Goal: Check status: Check status

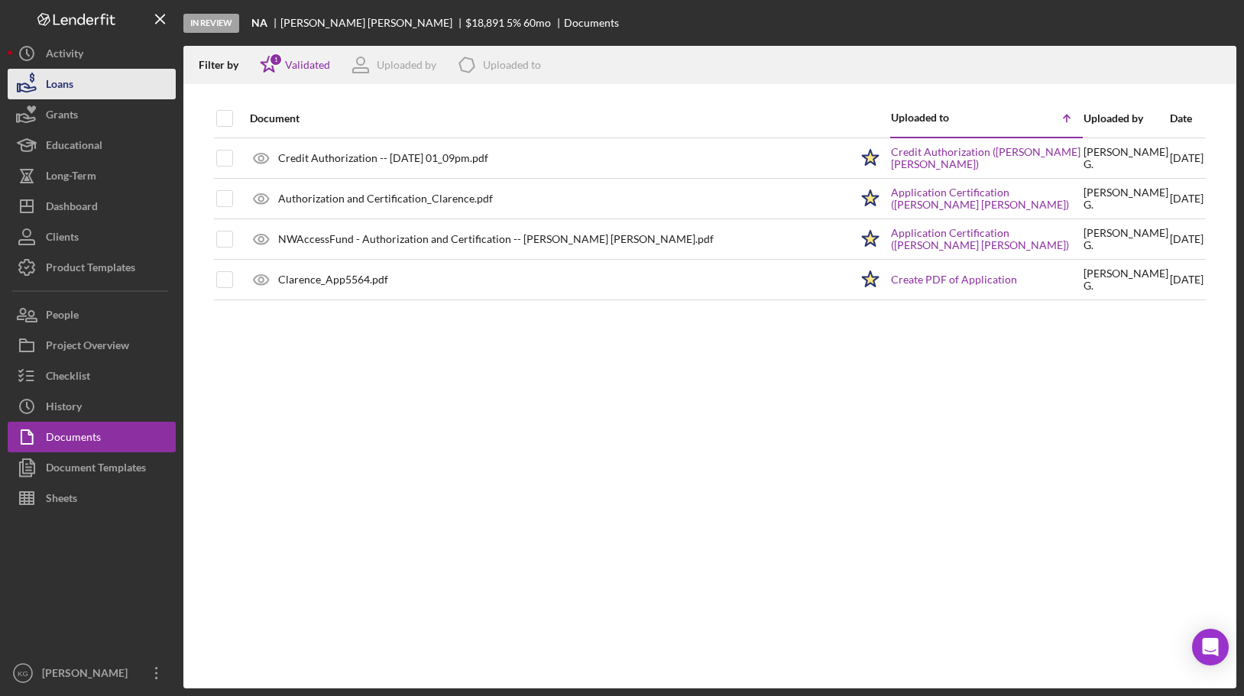
click at [59, 86] on div "Loans" at bounding box center [60, 86] width 28 height 34
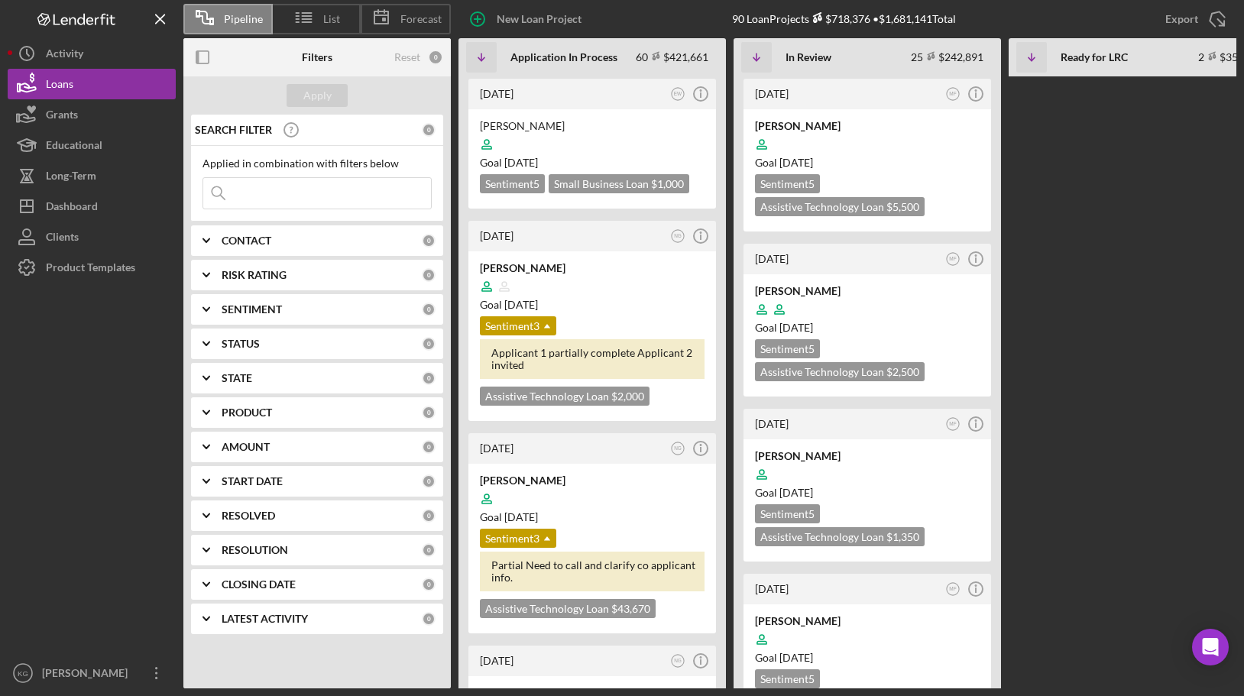
scroll to position [0, 410]
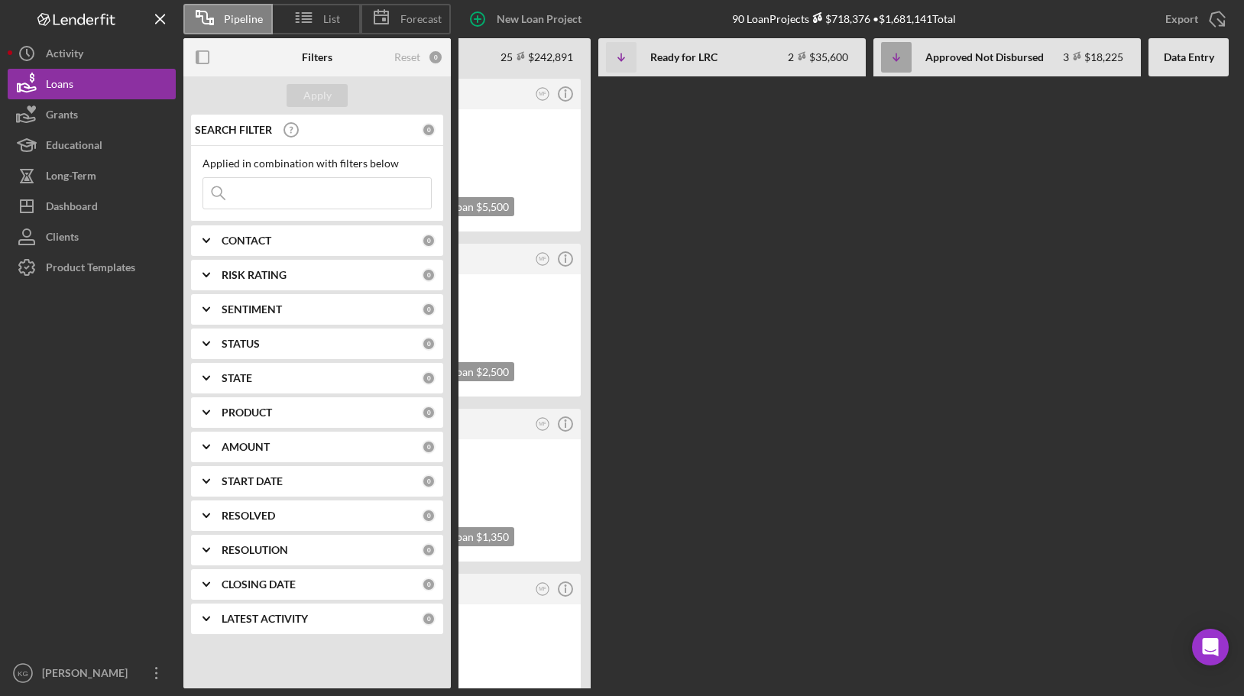
click at [896, 59] on icon "Icon/Table Sort Arrow" at bounding box center [896, 57] width 31 height 31
click at [618, 56] on icon "Icon/Table Sort Arrow" at bounding box center [621, 57] width 31 height 31
click at [622, 60] on icon "Icon/Table Sort Arrow" at bounding box center [621, 57] width 31 height 31
click at [676, 57] on b "Non-Adjusted" at bounding box center [683, 57] width 67 height 12
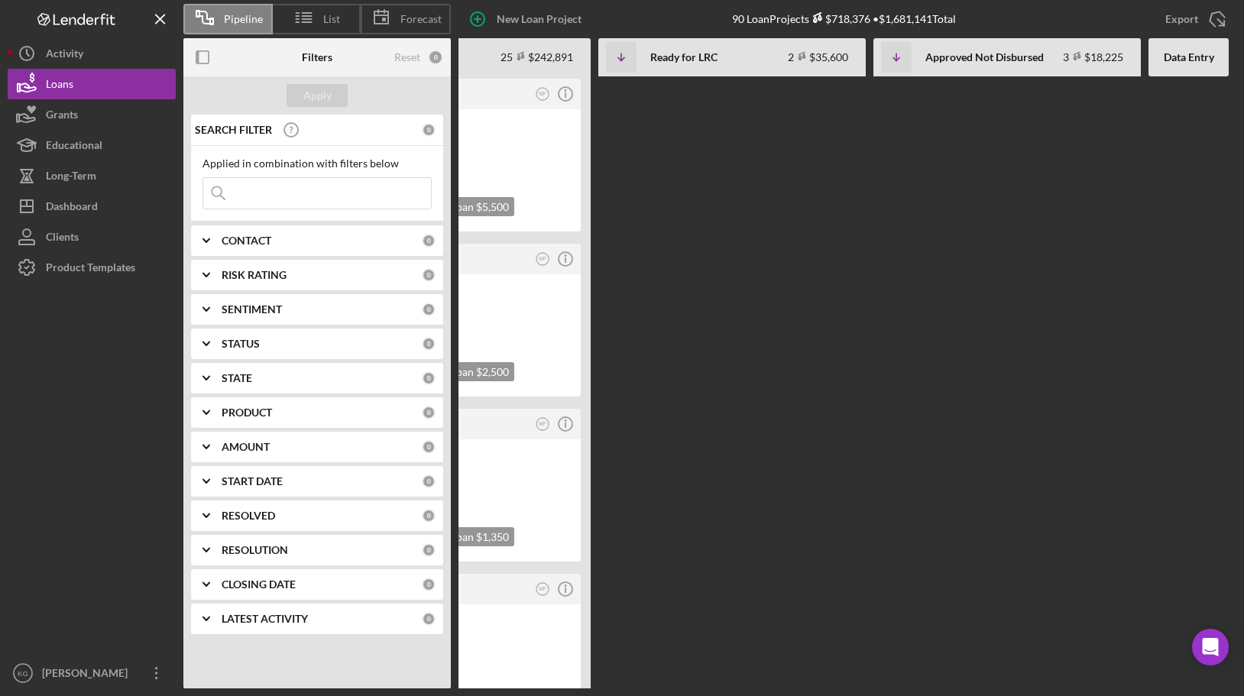
click at [698, 128] on div "33 minutes ago NG Icon/Info [PERSON_NAME] Goal [DATE] Sentiment 3 Icon/Dropdown…" at bounding box center [642, 382] width 1189 height 612
click at [326, 18] on span "List" at bounding box center [331, 19] width 17 height 12
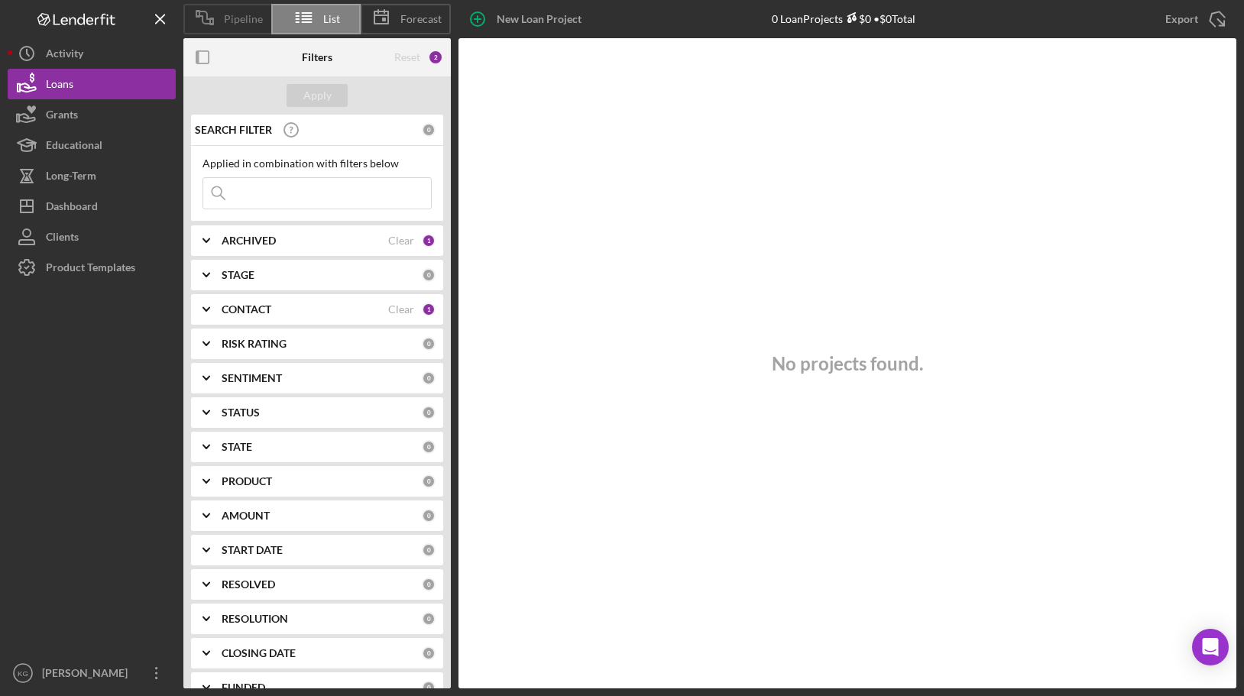
click at [242, 17] on span "Pipeline" at bounding box center [243, 19] width 39 height 12
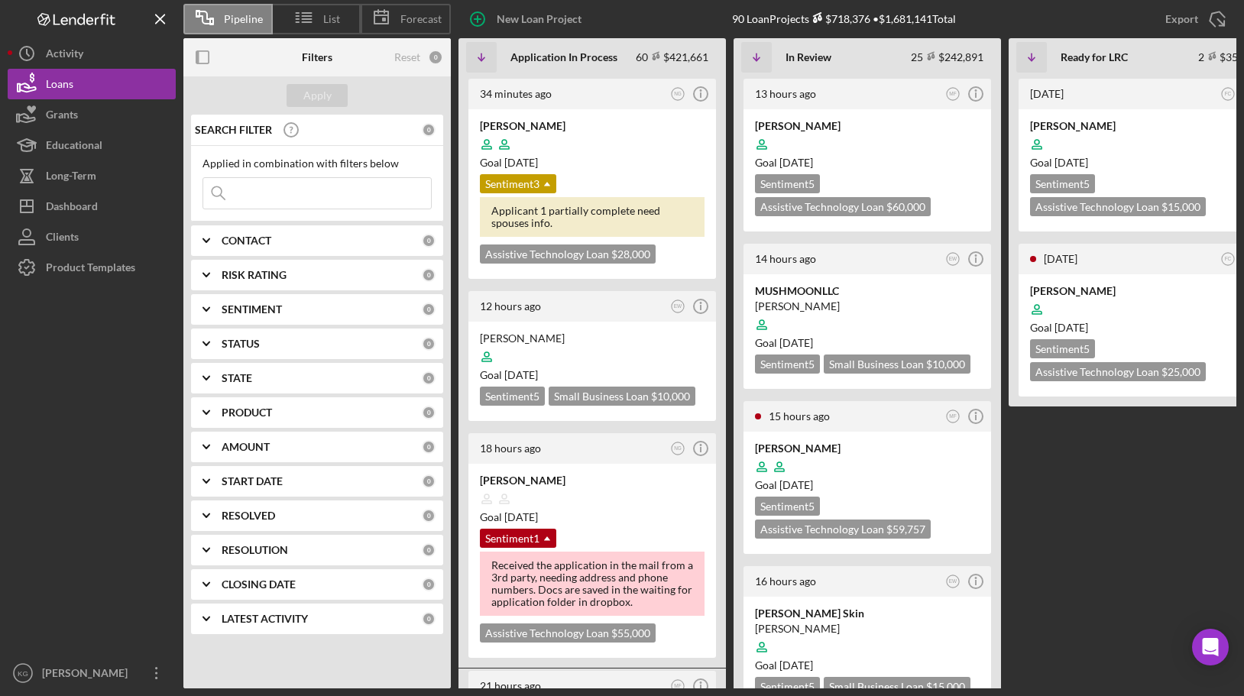
click at [315, 193] on input at bounding box center [317, 193] width 228 height 31
type input "i"
click at [312, 99] on div "Apply" at bounding box center [317, 95] width 28 height 23
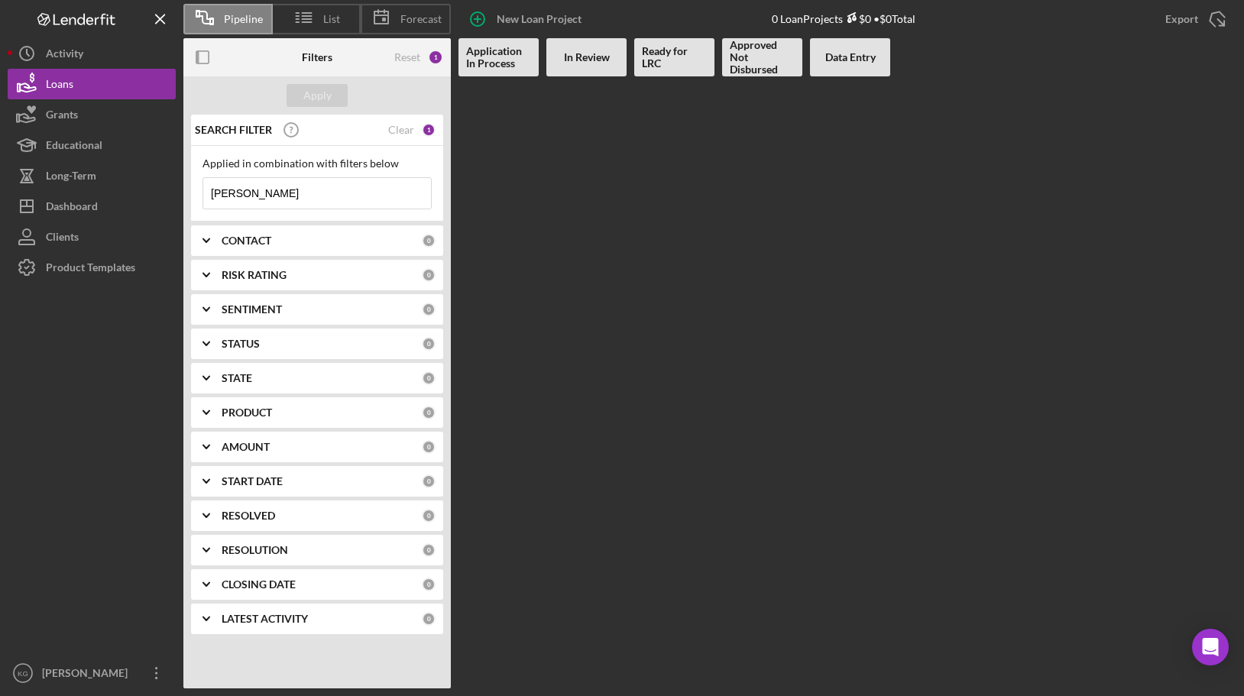
click at [266, 194] on input "[PERSON_NAME]" at bounding box center [317, 193] width 228 height 31
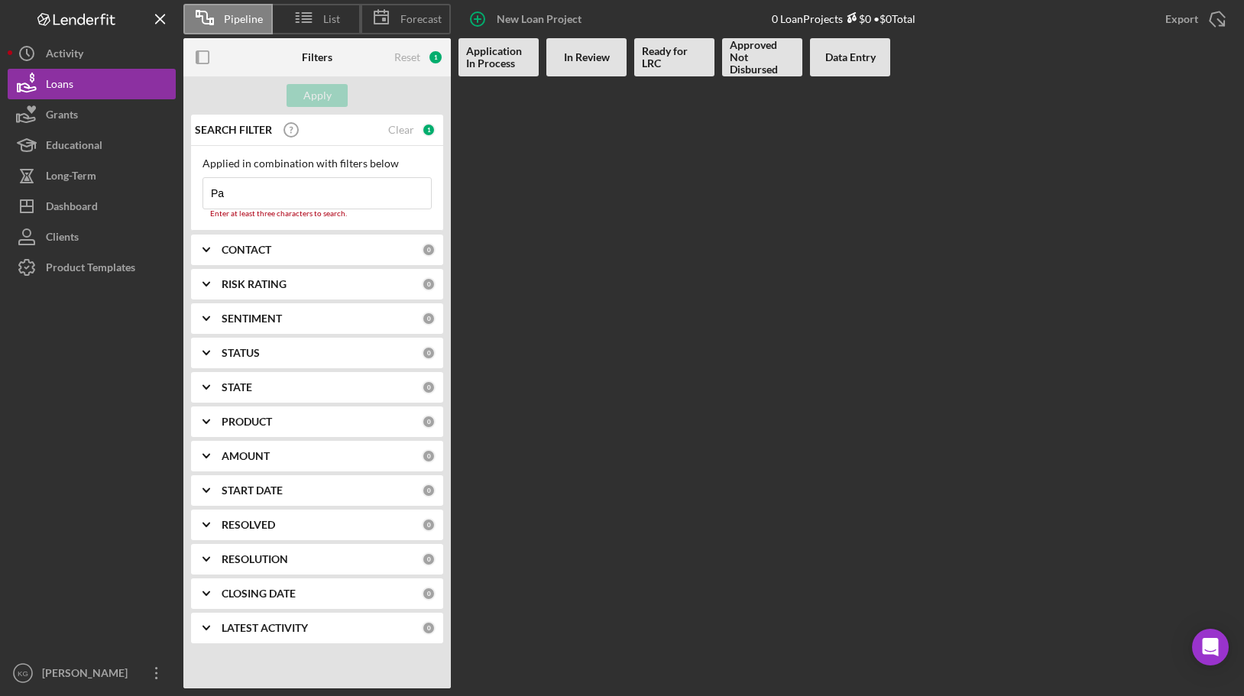
type input "P"
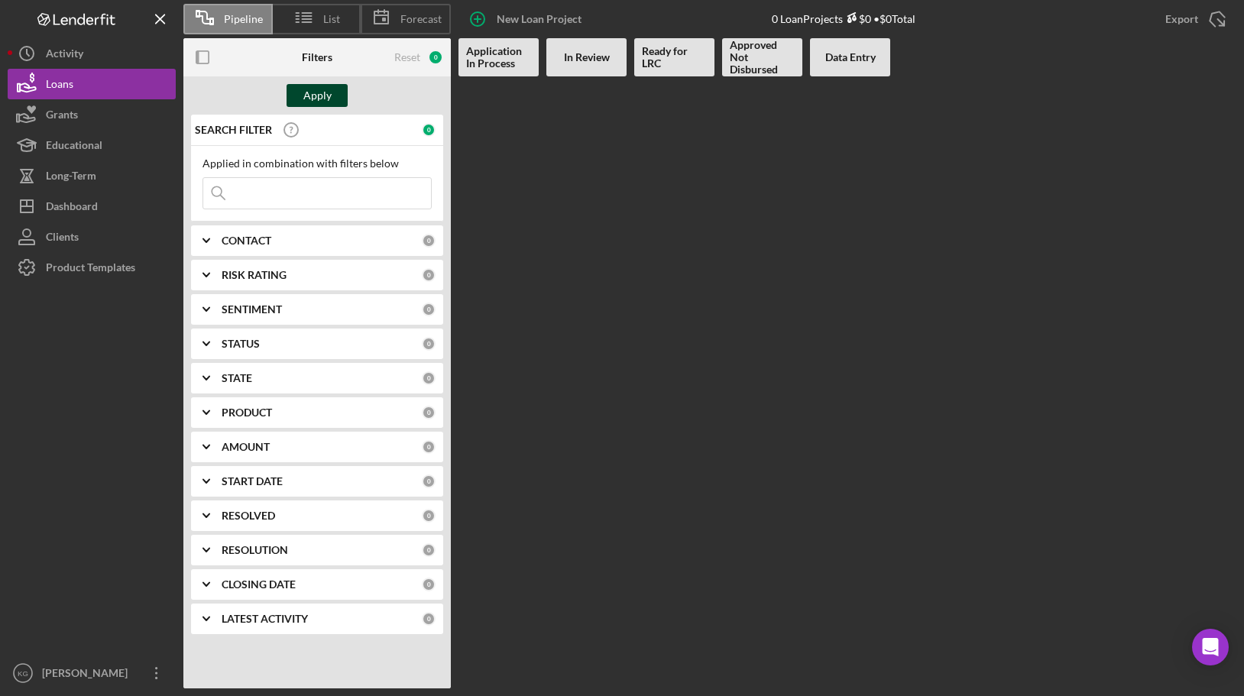
click at [300, 96] on button "Apply" at bounding box center [317, 95] width 61 height 23
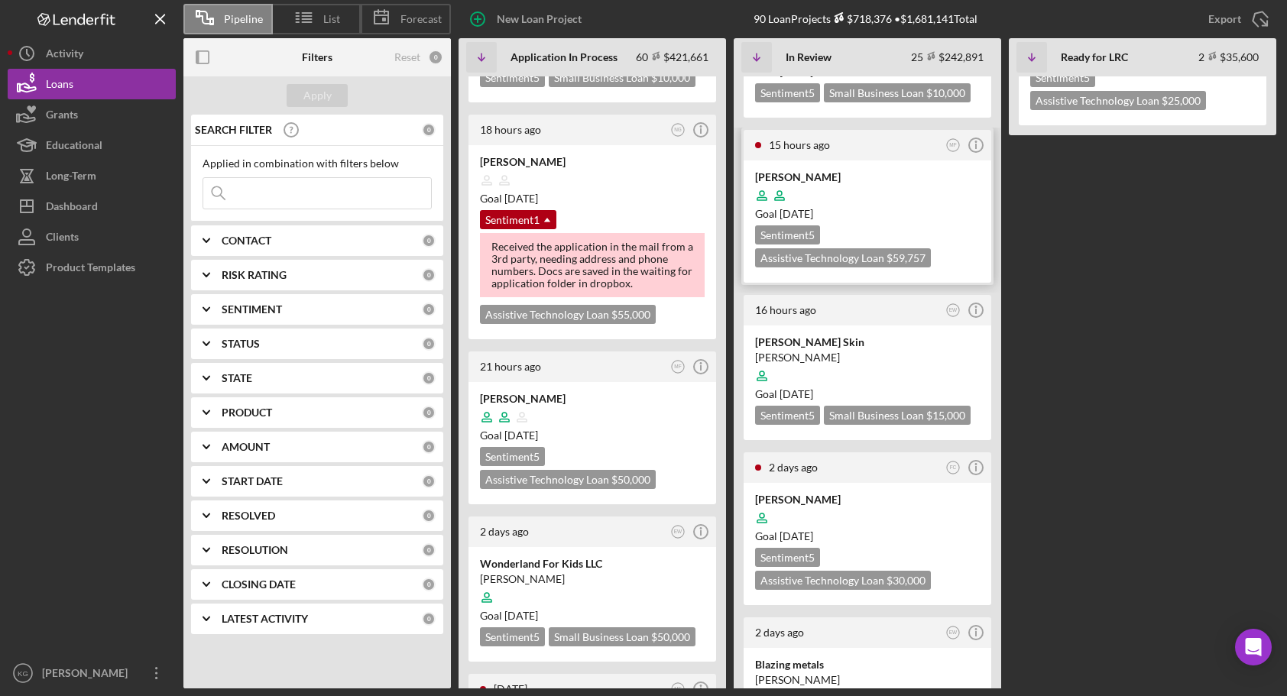
scroll to position [306, 0]
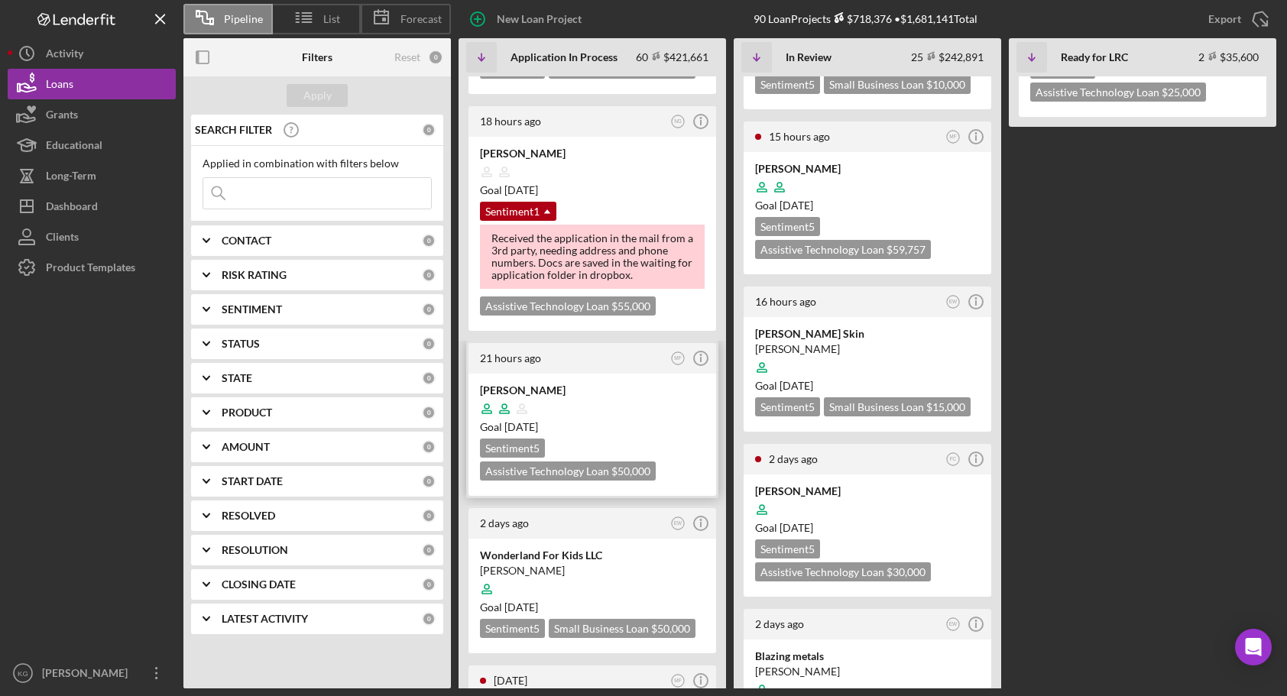
click at [666, 423] on div at bounding box center [592, 408] width 225 height 29
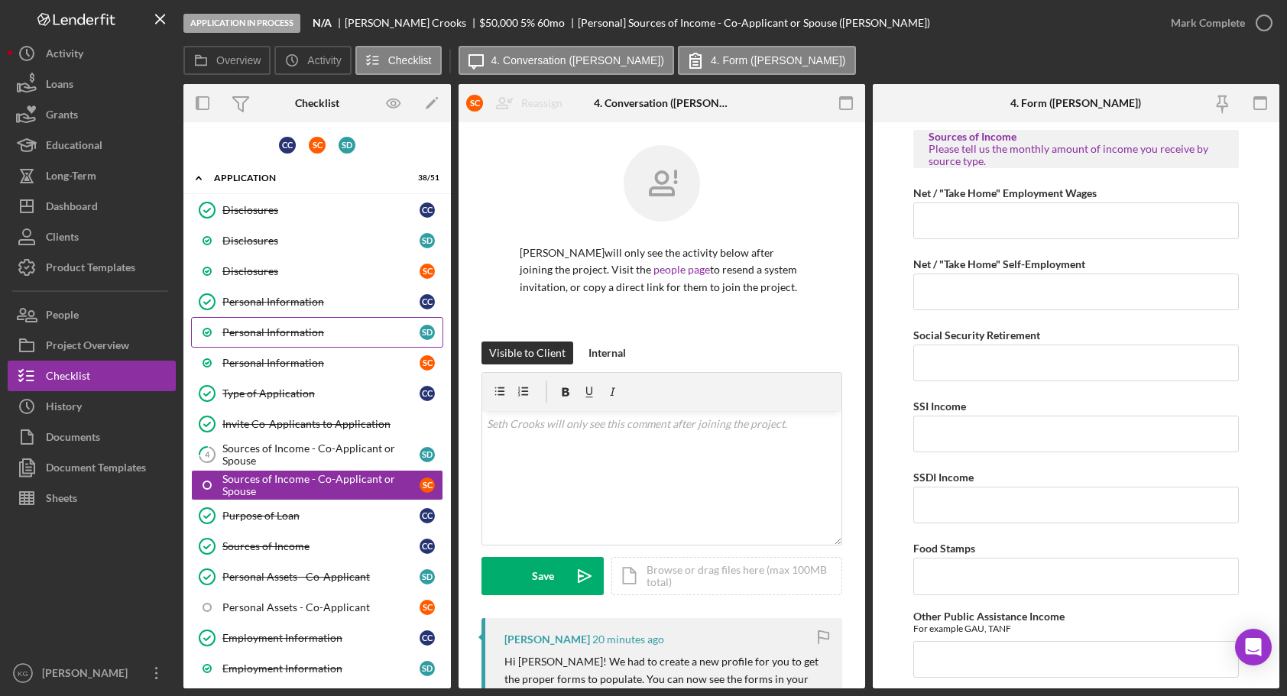
click at [300, 334] on div "Personal Information" at bounding box center [320, 332] width 197 height 12
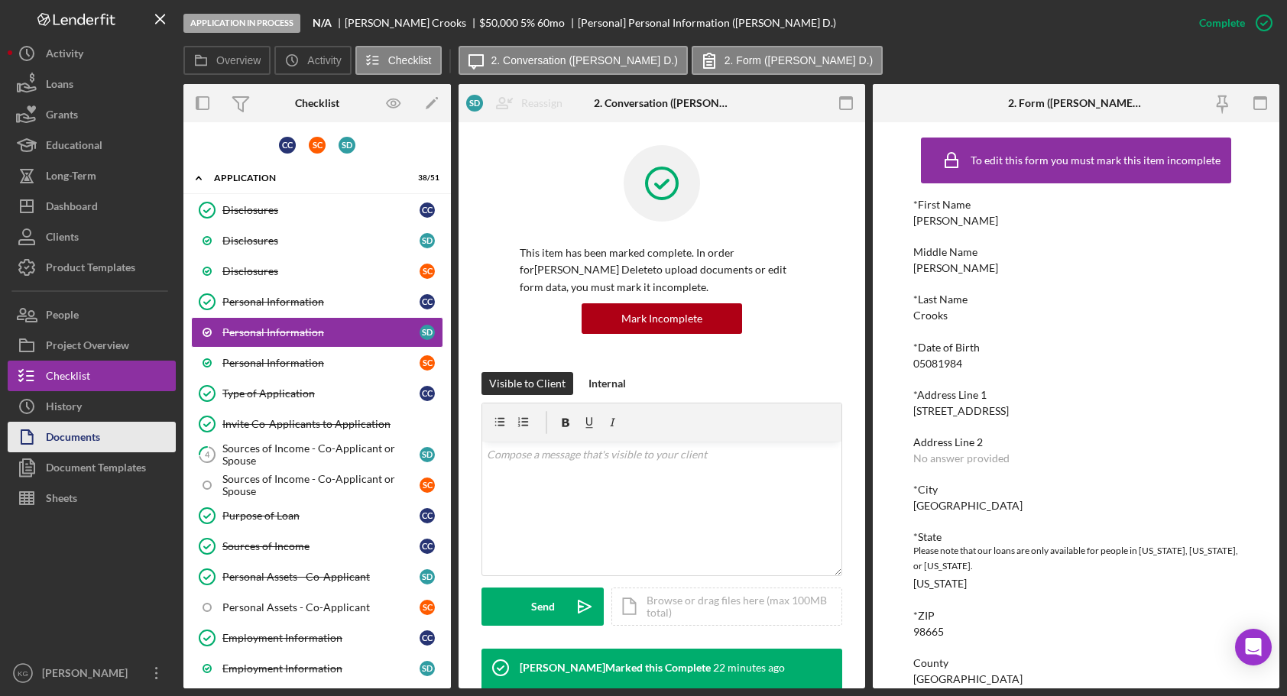
click at [68, 439] on div "Documents" at bounding box center [73, 439] width 54 height 34
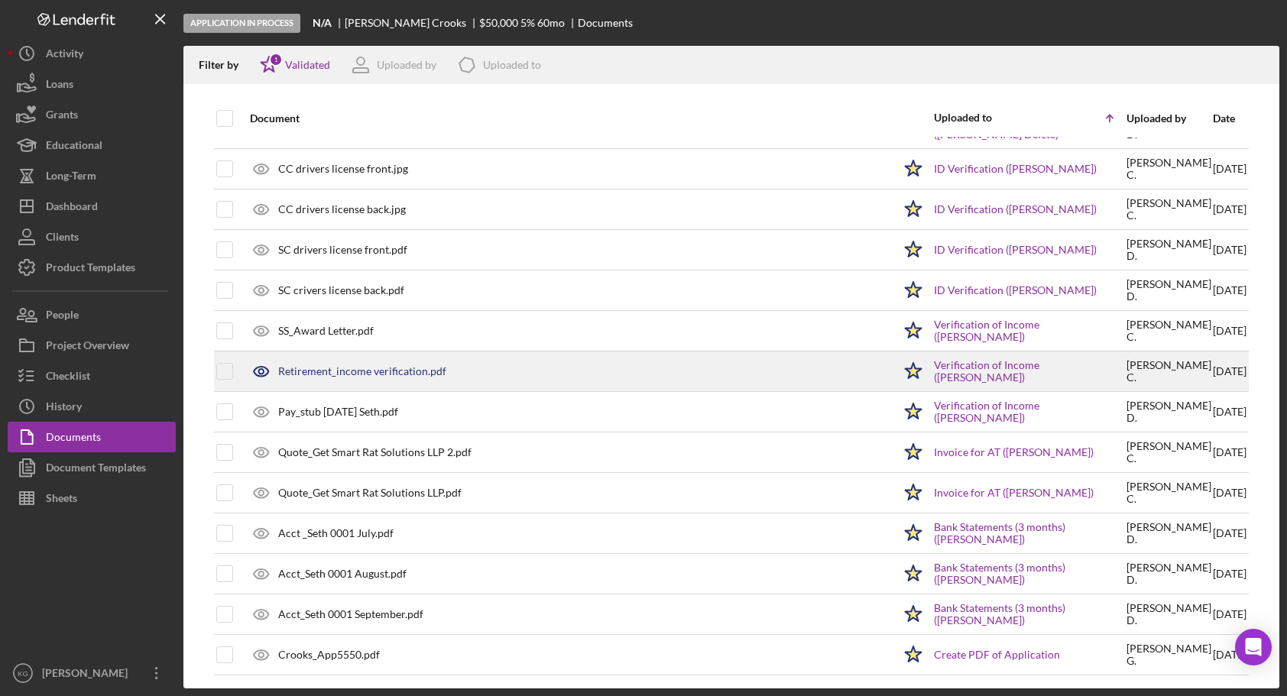
scroll to position [154, 0]
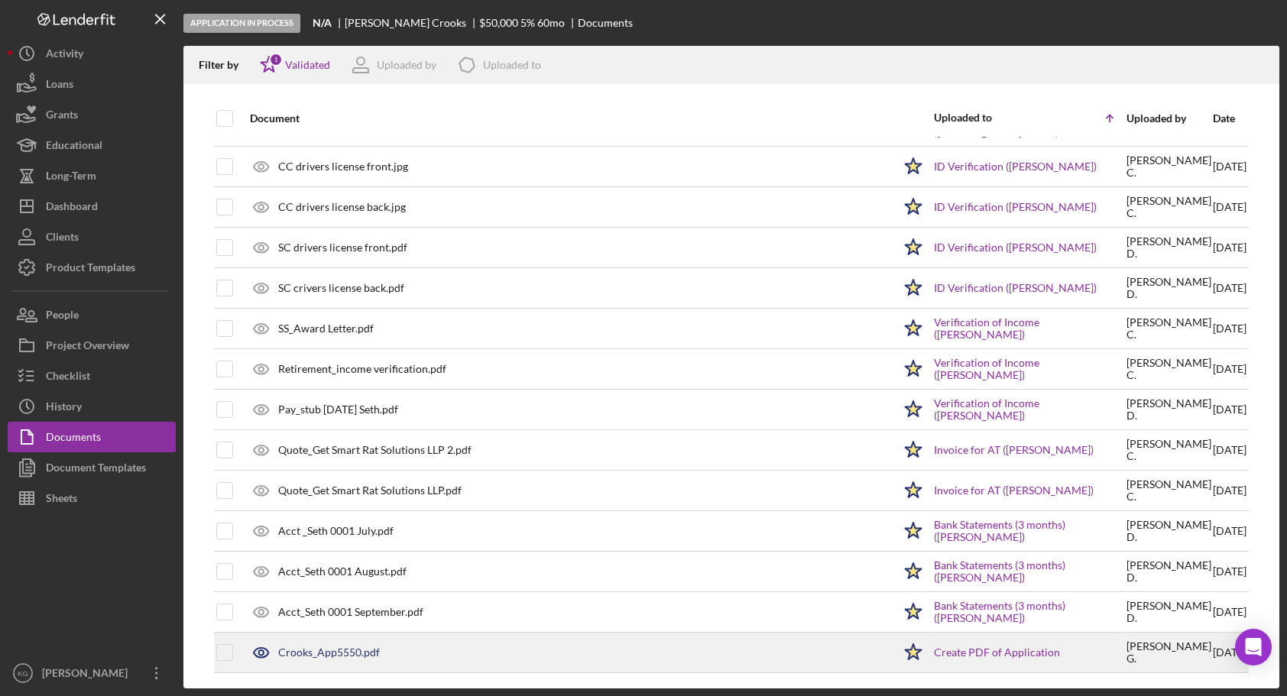
click at [332, 650] on div "Crooks_App5550.pdf" at bounding box center [329, 653] width 102 height 12
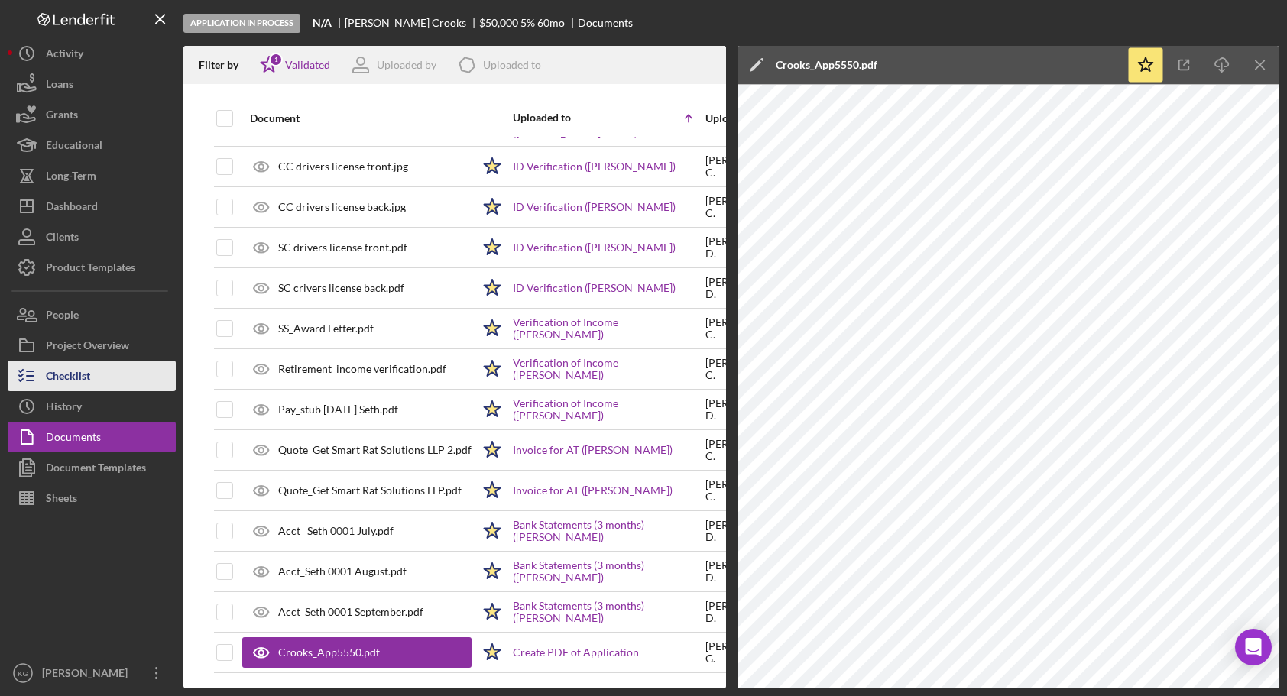
click at [80, 377] on div "Checklist" at bounding box center [68, 378] width 44 height 34
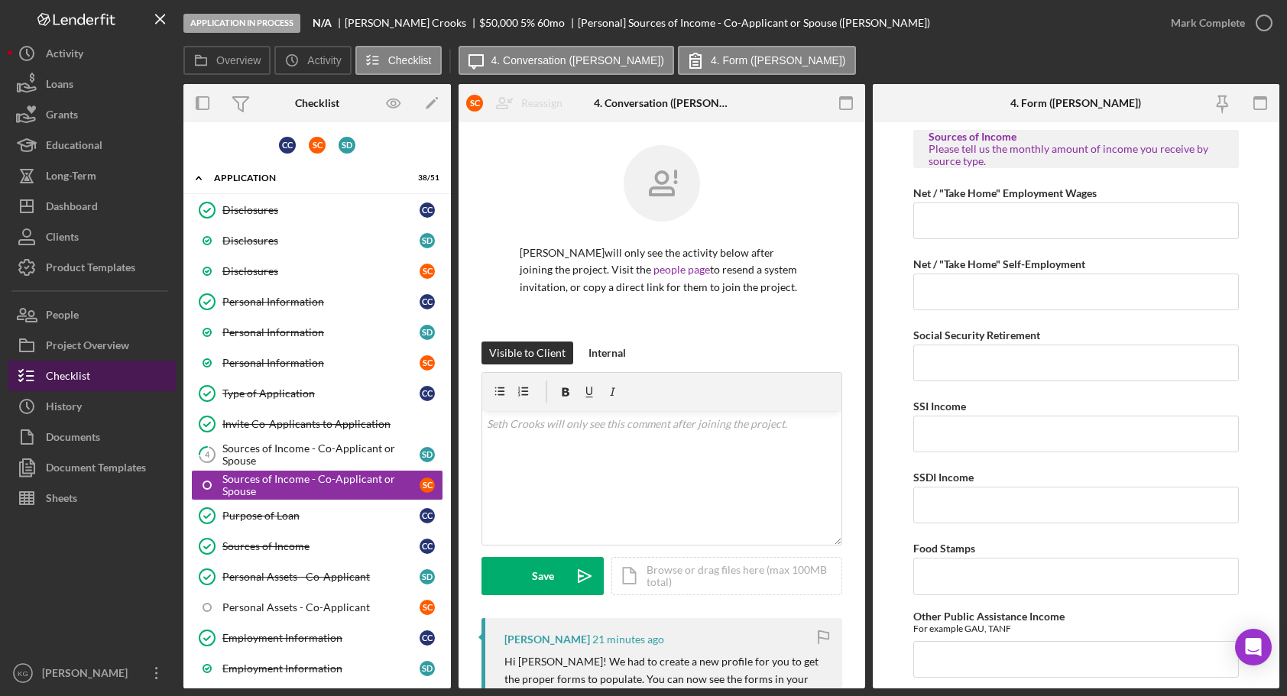
scroll to position [79, 0]
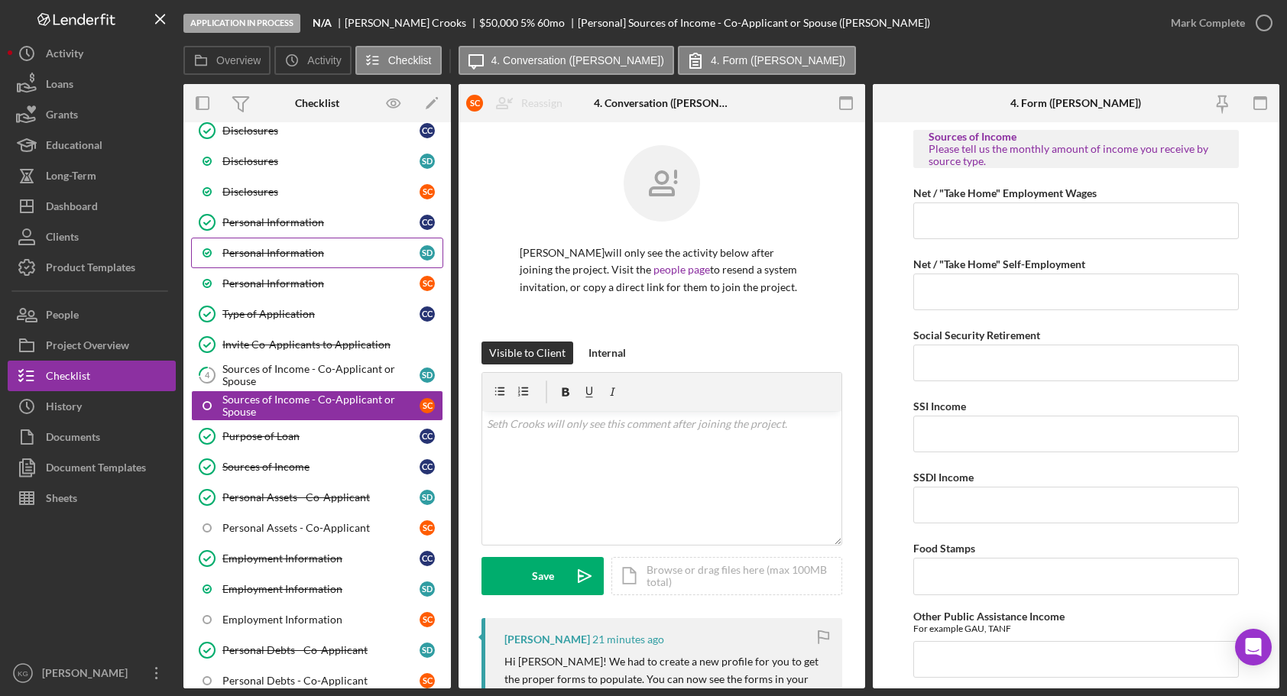
click at [265, 252] on div "Personal Information" at bounding box center [320, 253] width 197 height 12
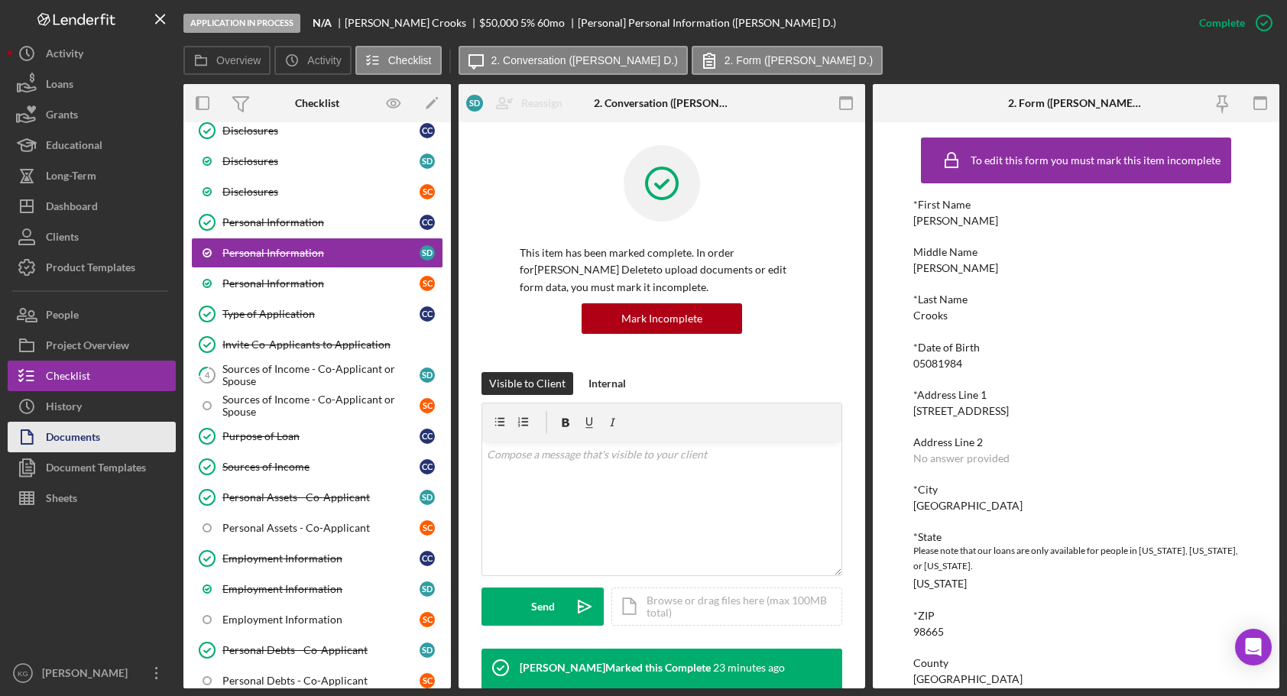
click at [98, 438] on div "Documents" at bounding box center [73, 439] width 54 height 34
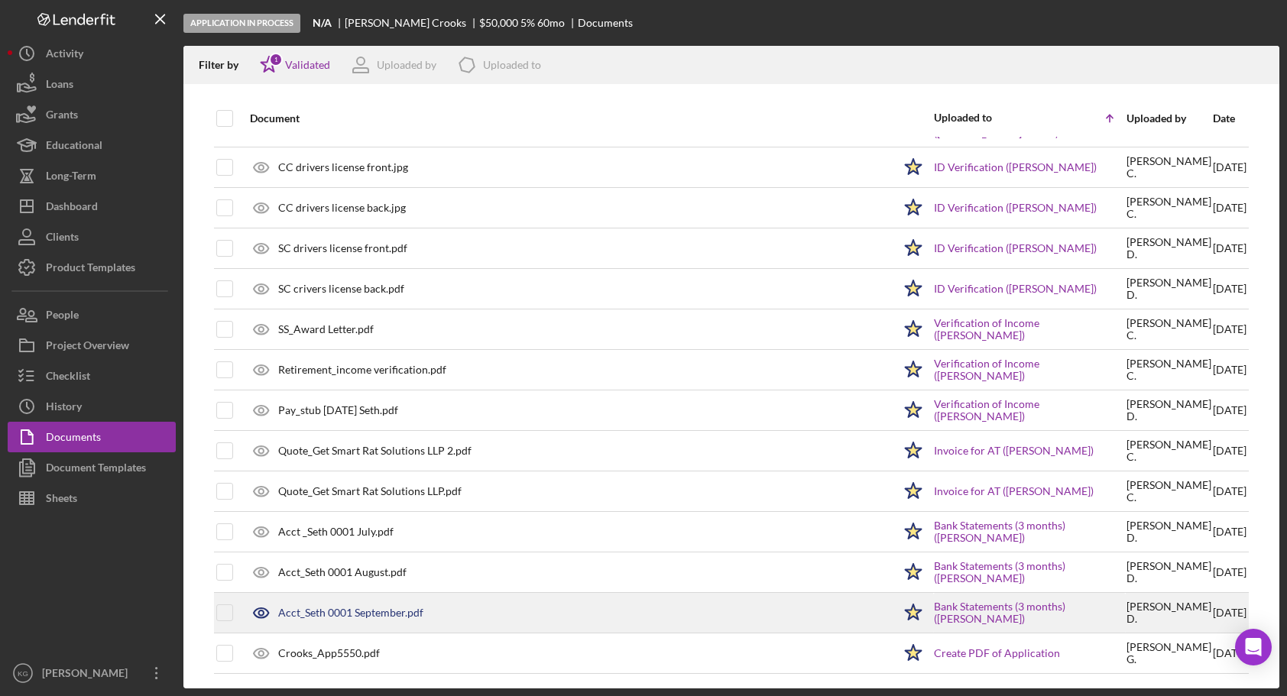
scroll to position [154, 0]
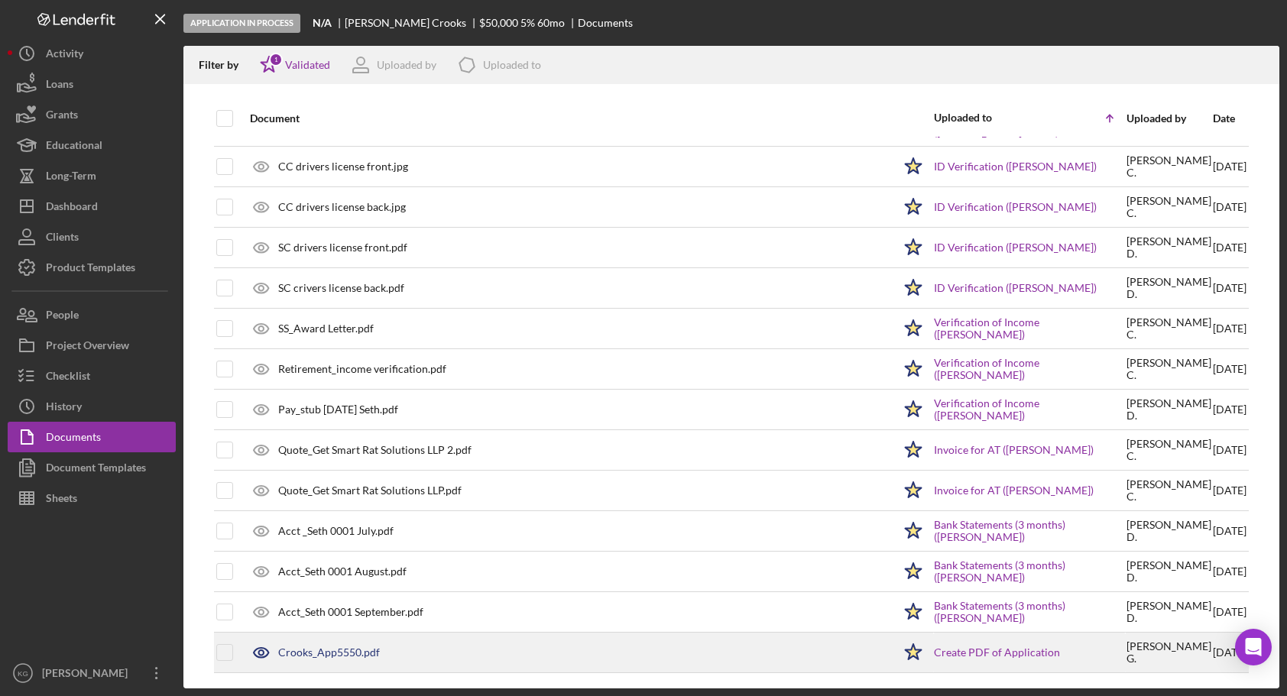
click at [370, 654] on div "Crooks_App5550.pdf" at bounding box center [329, 653] width 102 height 12
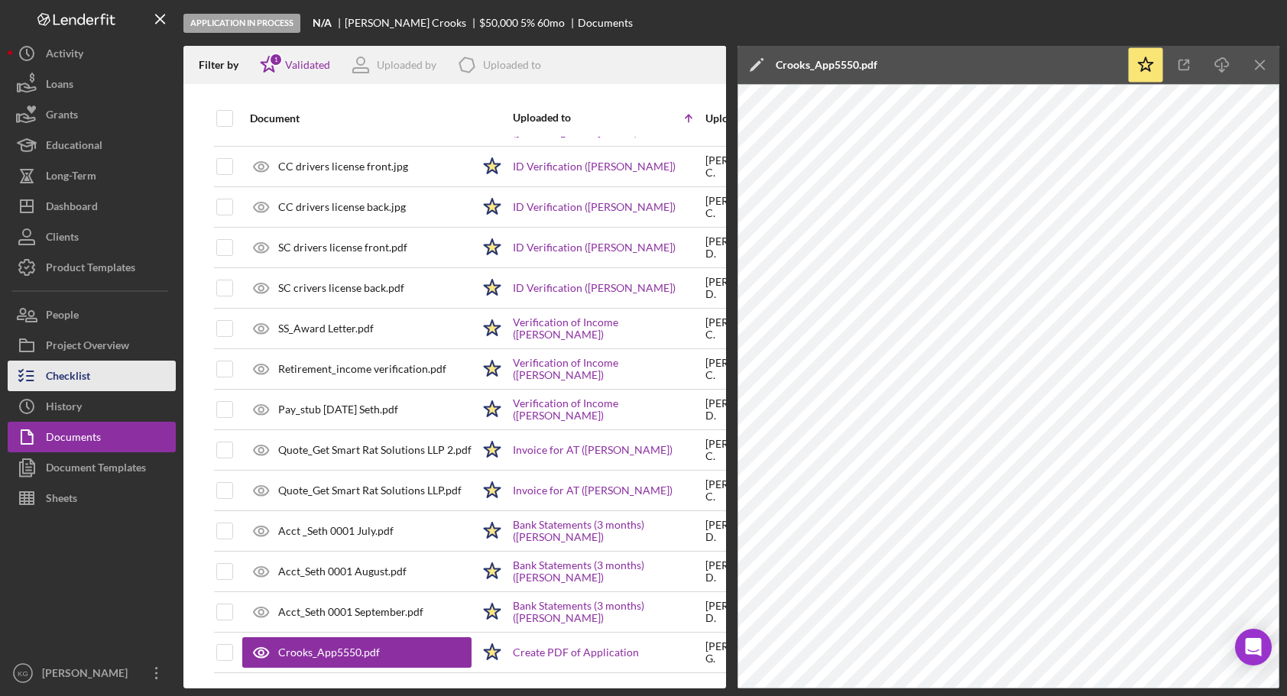
click at [82, 377] on div "Checklist" at bounding box center [68, 378] width 44 height 34
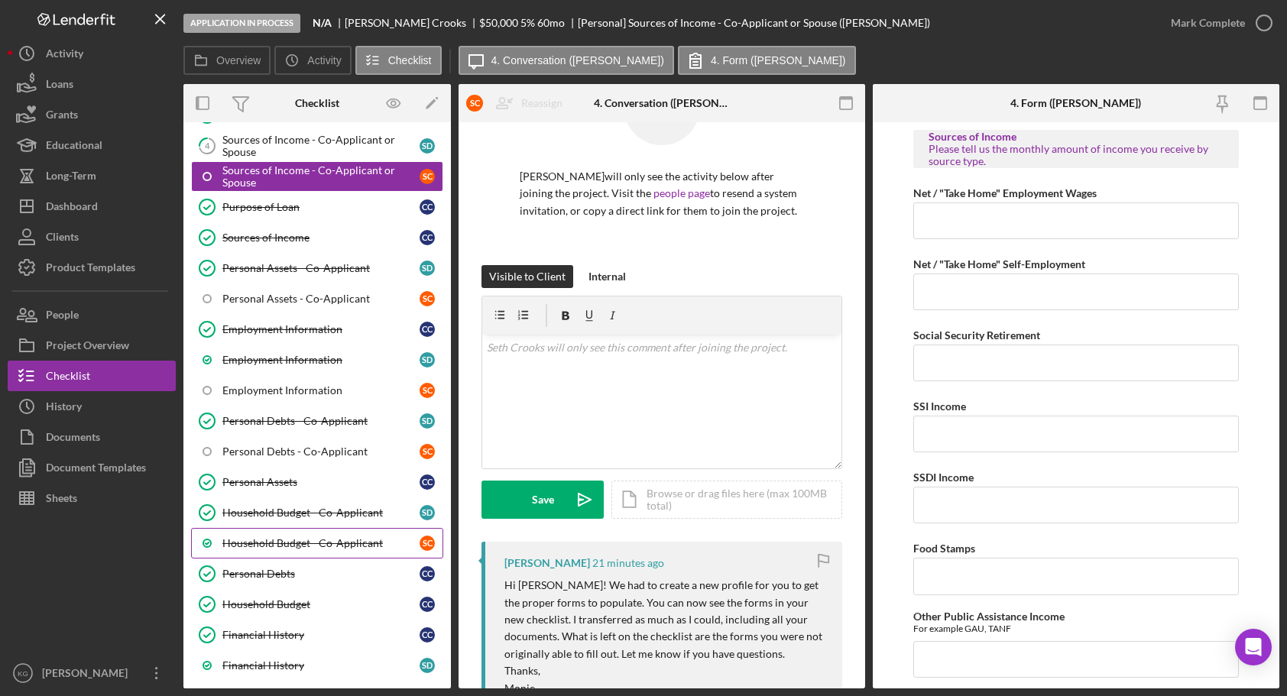
scroll to position [3, 0]
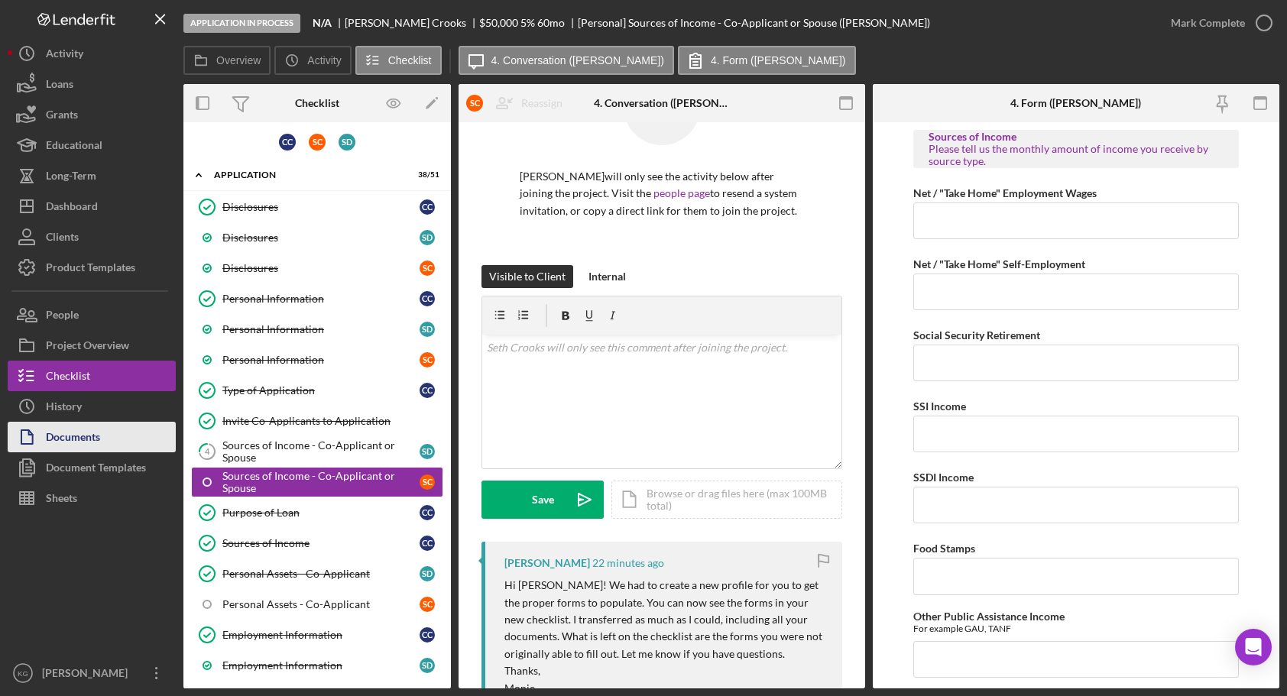
click at [86, 437] on div "Documents" at bounding box center [73, 439] width 54 height 34
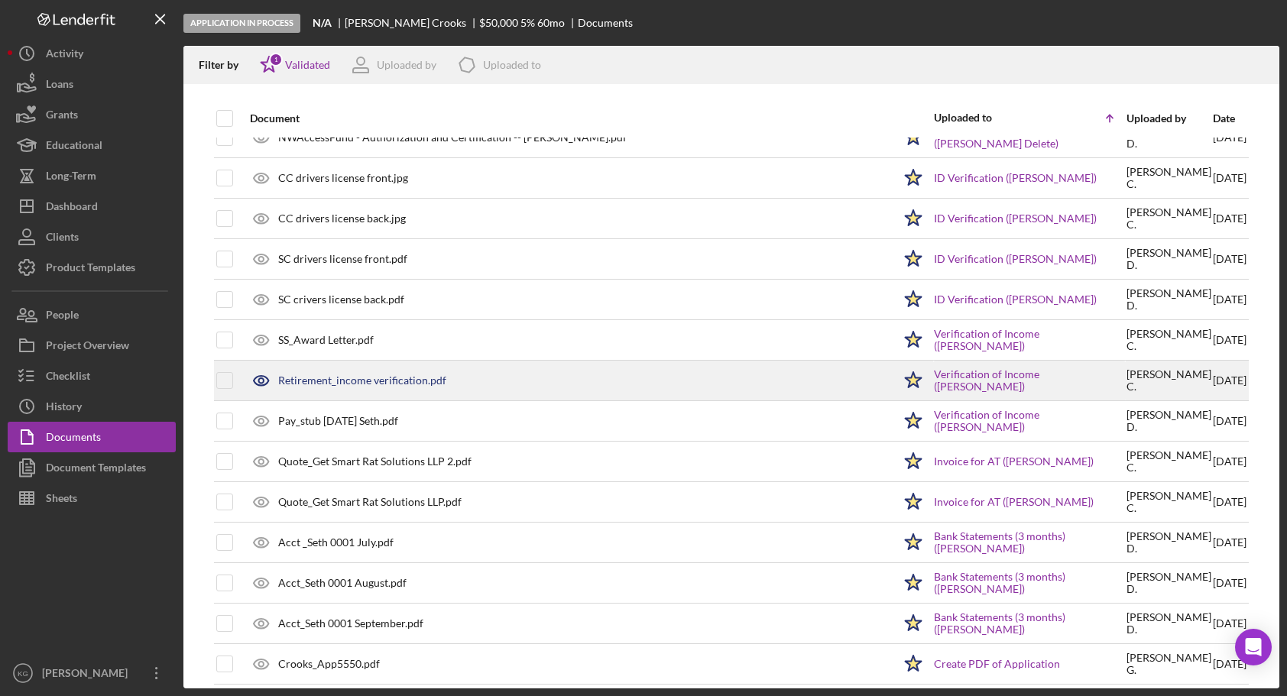
scroll to position [154, 0]
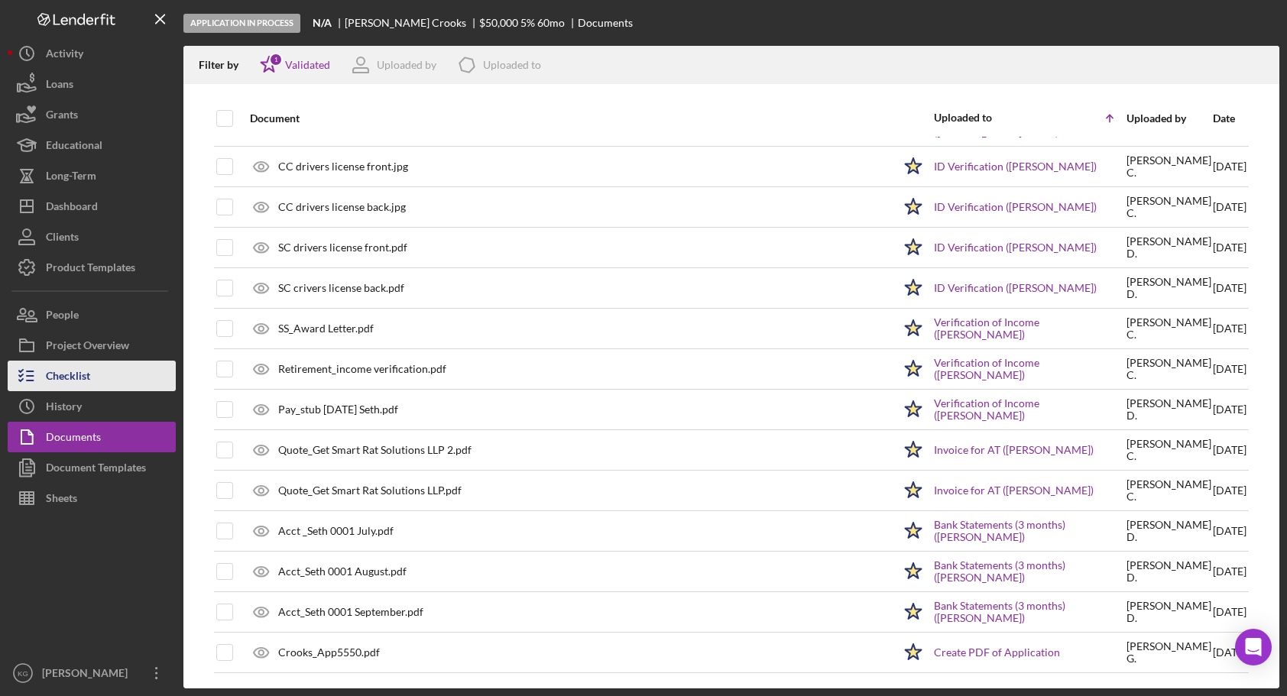
click at [96, 372] on button "Checklist" at bounding box center [92, 376] width 168 height 31
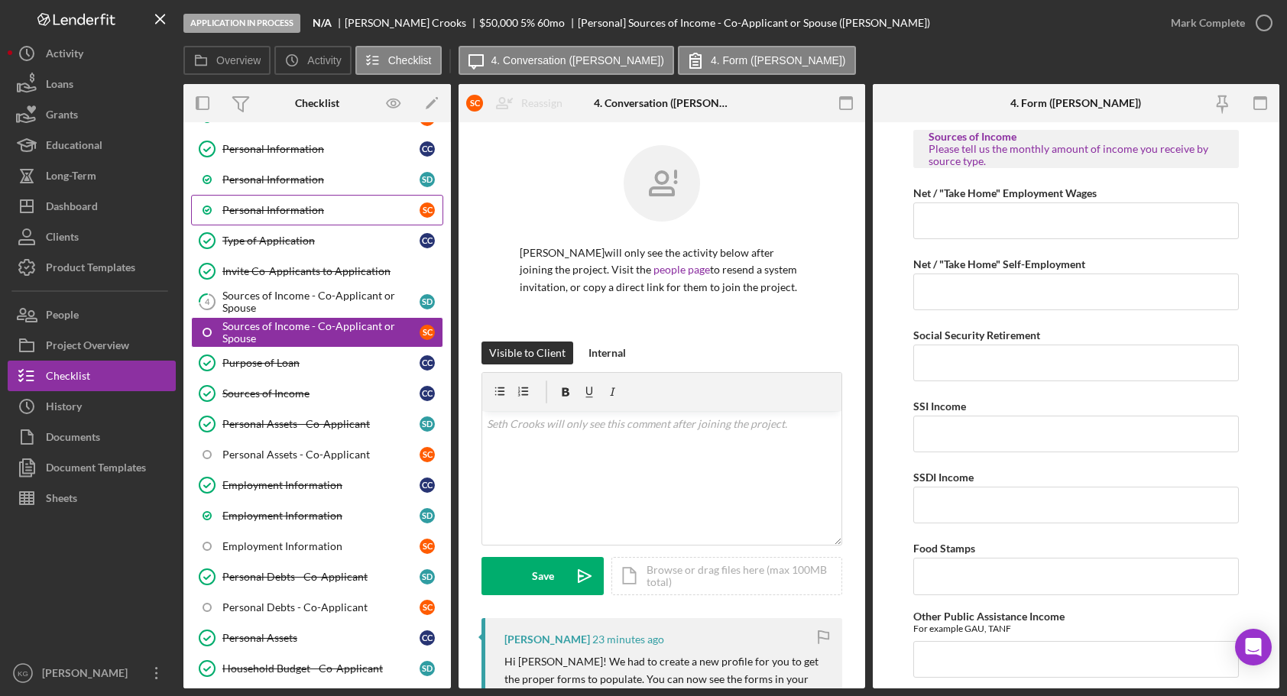
click at [247, 209] on div "Personal Information" at bounding box center [320, 210] width 197 height 12
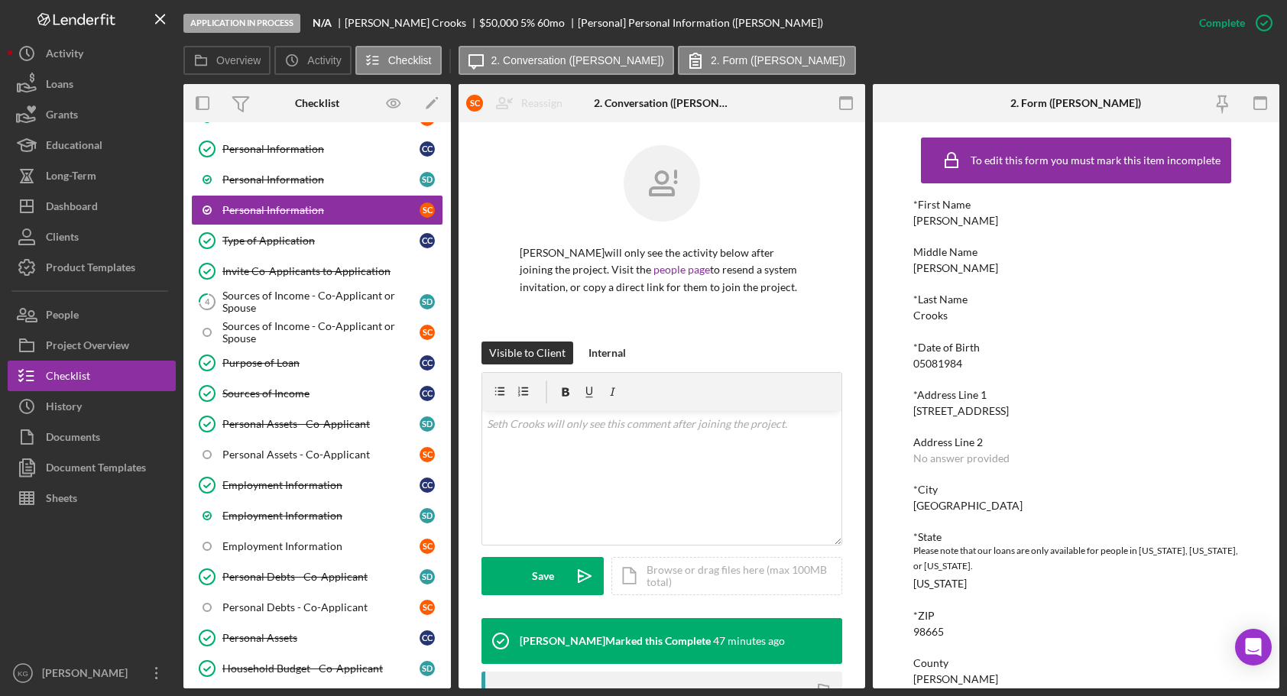
scroll to position [115, 0]
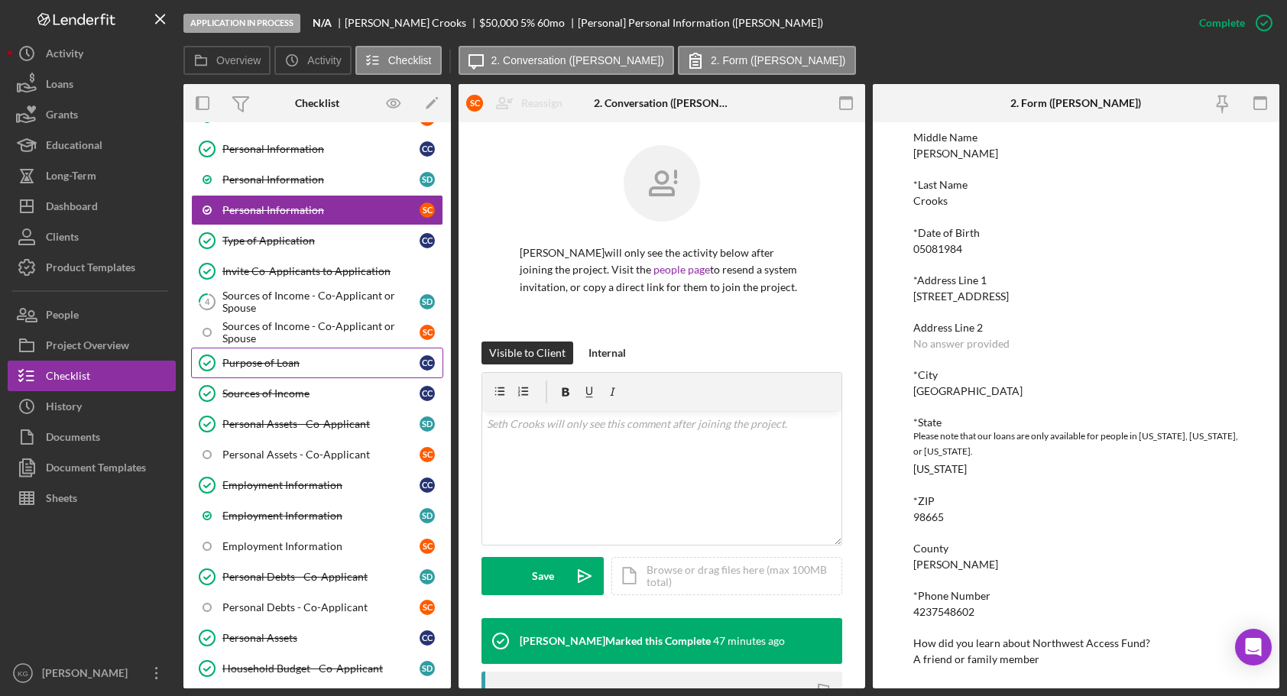
click at [282, 362] on div "Purpose of Loan" at bounding box center [320, 363] width 197 height 12
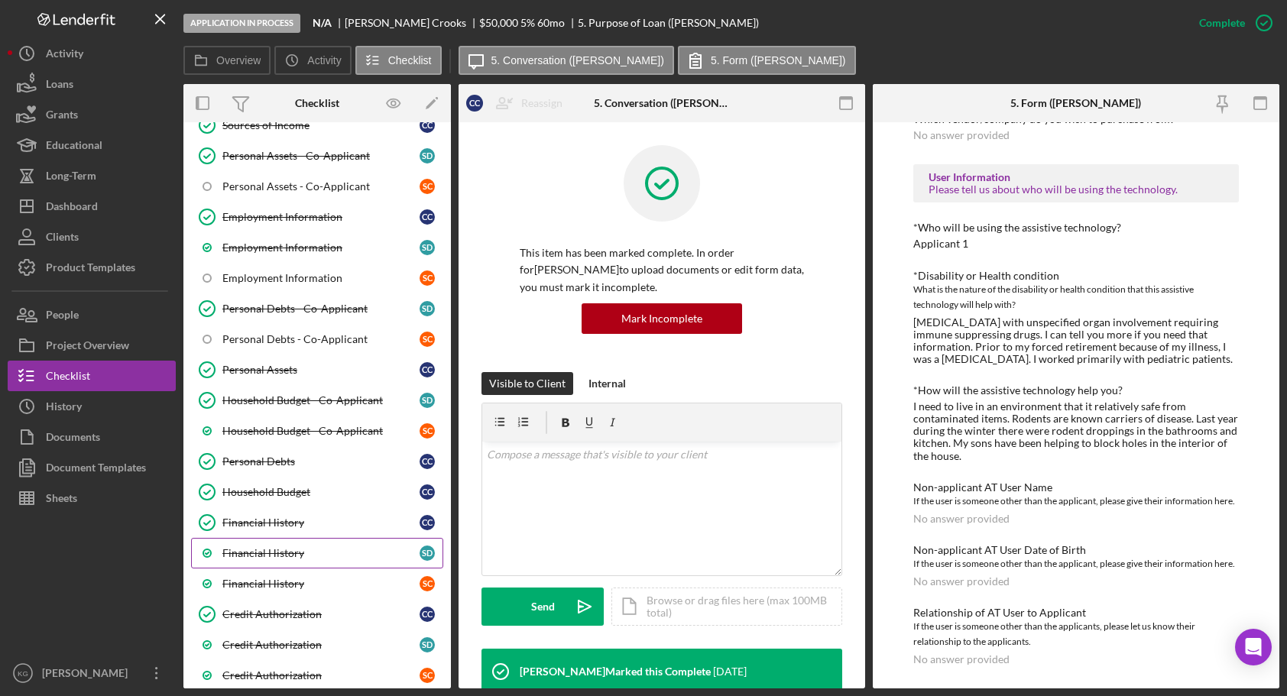
scroll to position [420, 0]
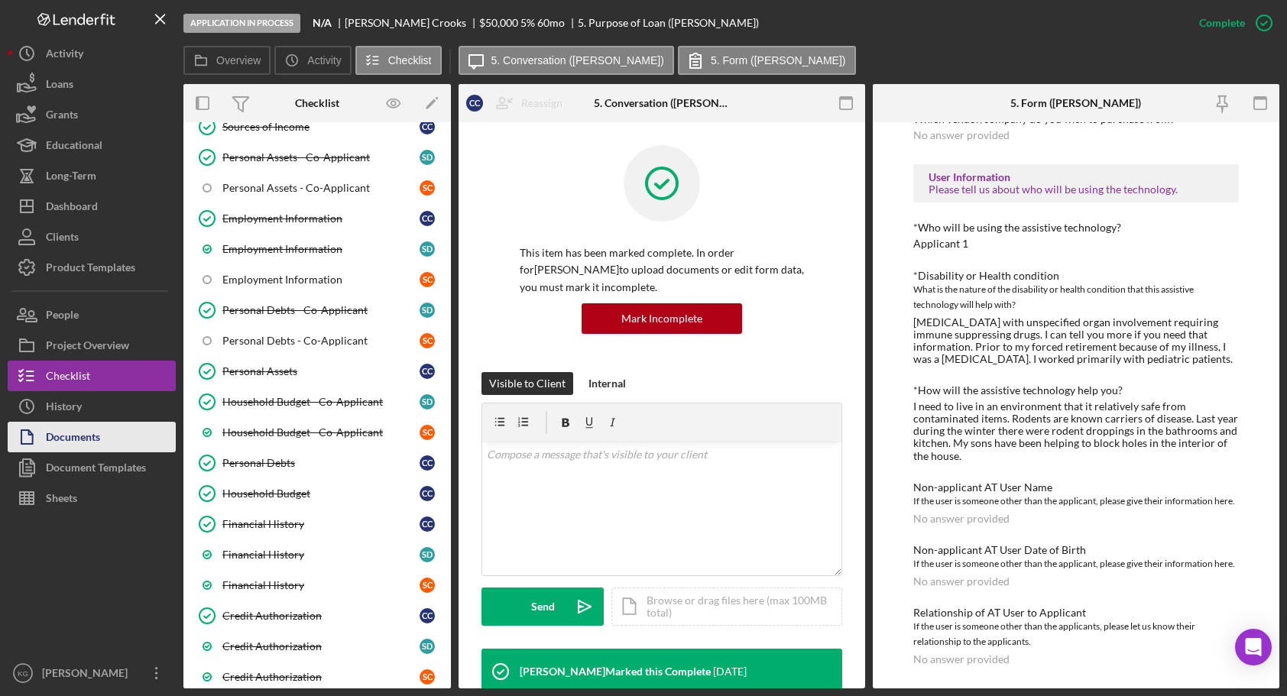
click at [60, 435] on div "Documents" at bounding box center [73, 439] width 54 height 34
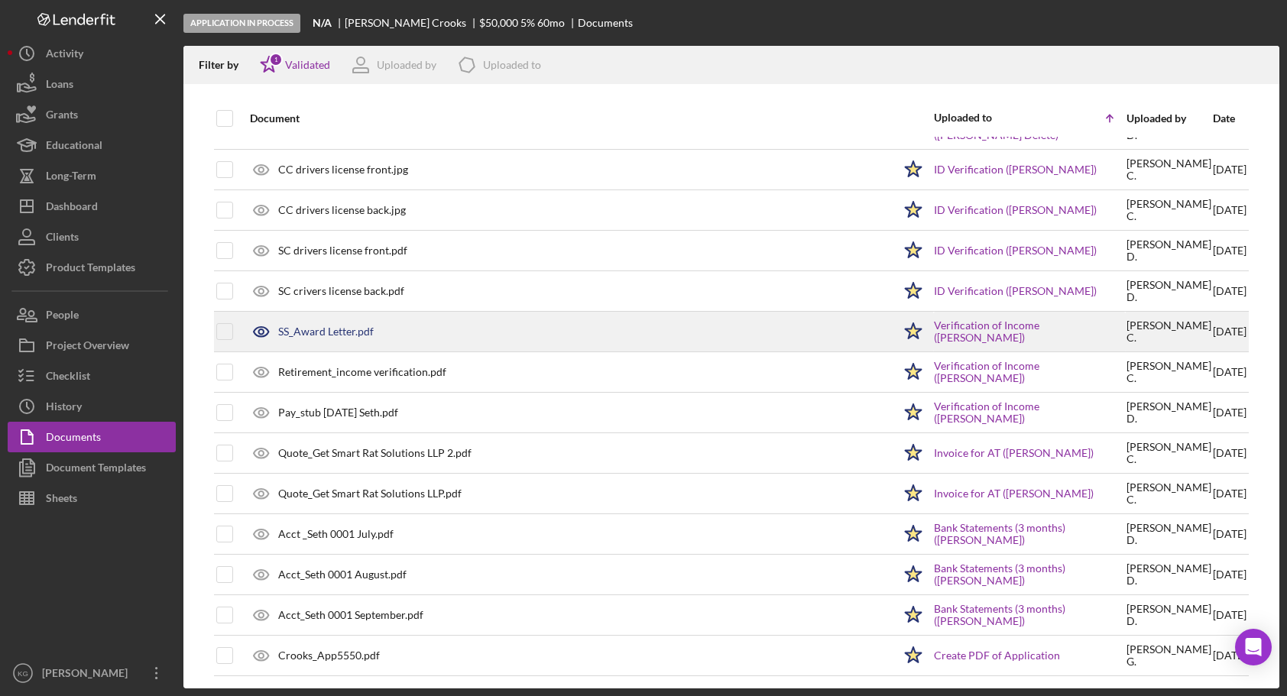
scroll to position [154, 0]
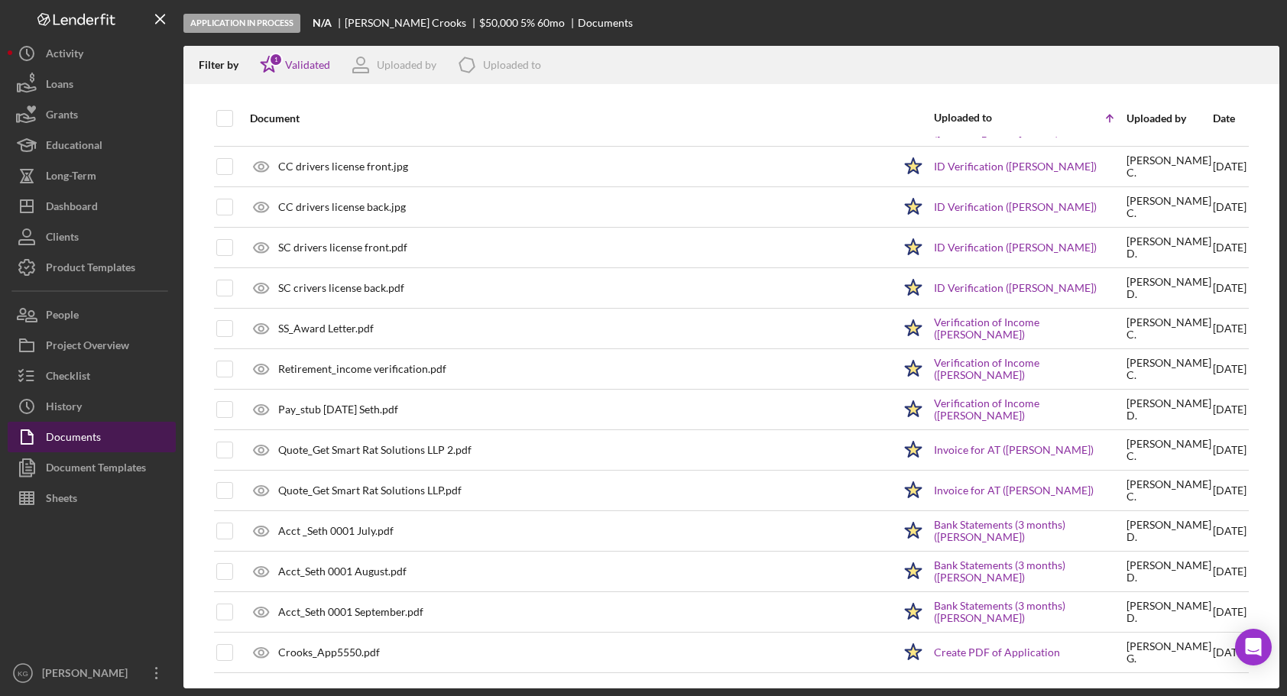
click at [76, 431] on div "Documents" at bounding box center [73, 439] width 55 height 34
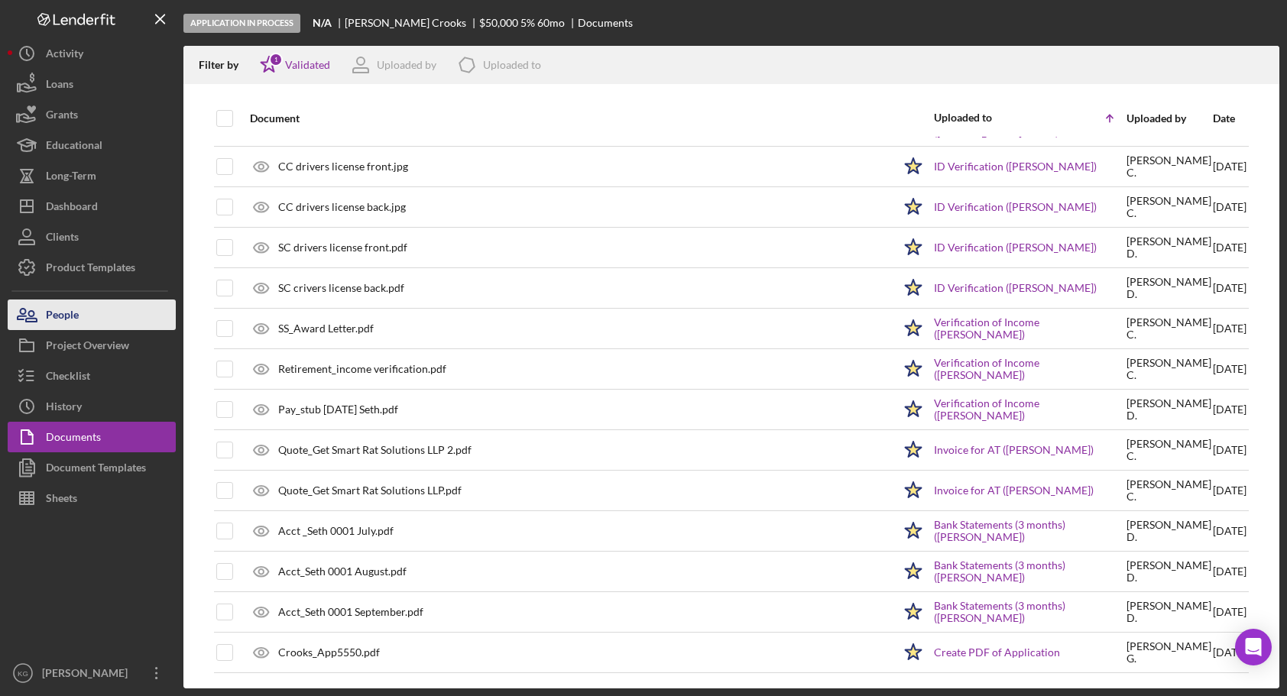
click at [66, 316] on div "People" at bounding box center [62, 317] width 33 height 34
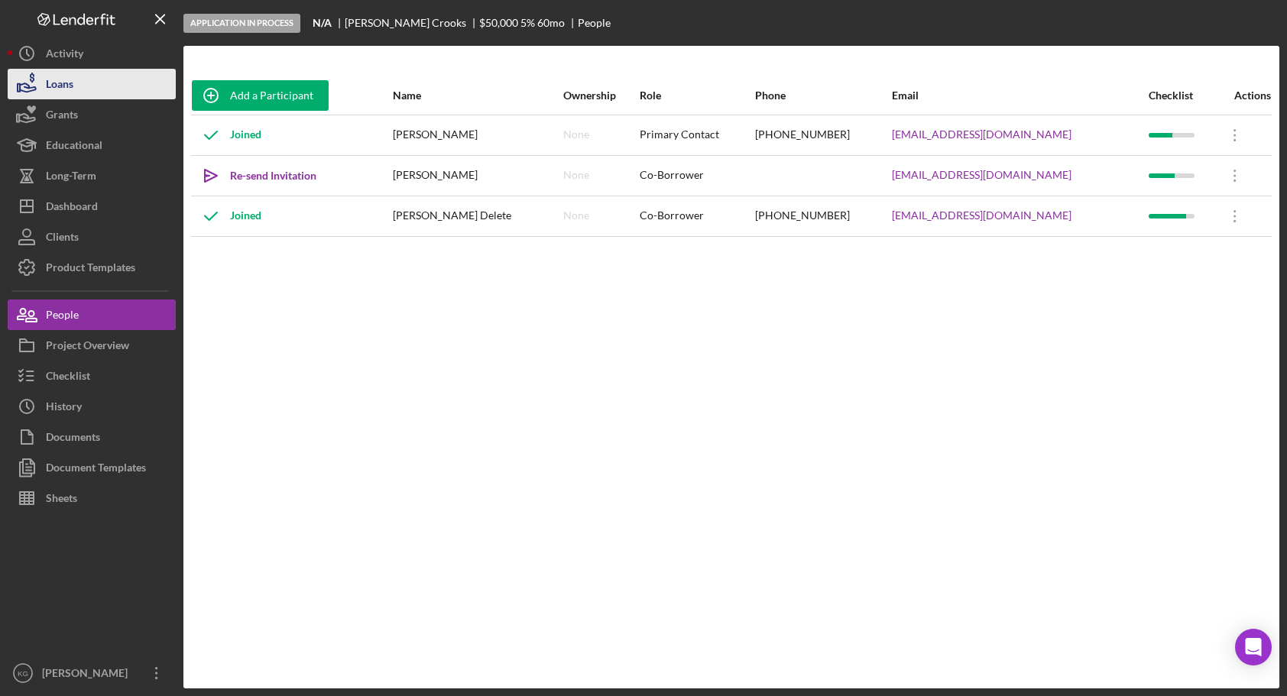
click at [70, 81] on div "Loans" at bounding box center [60, 86] width 28 height 34
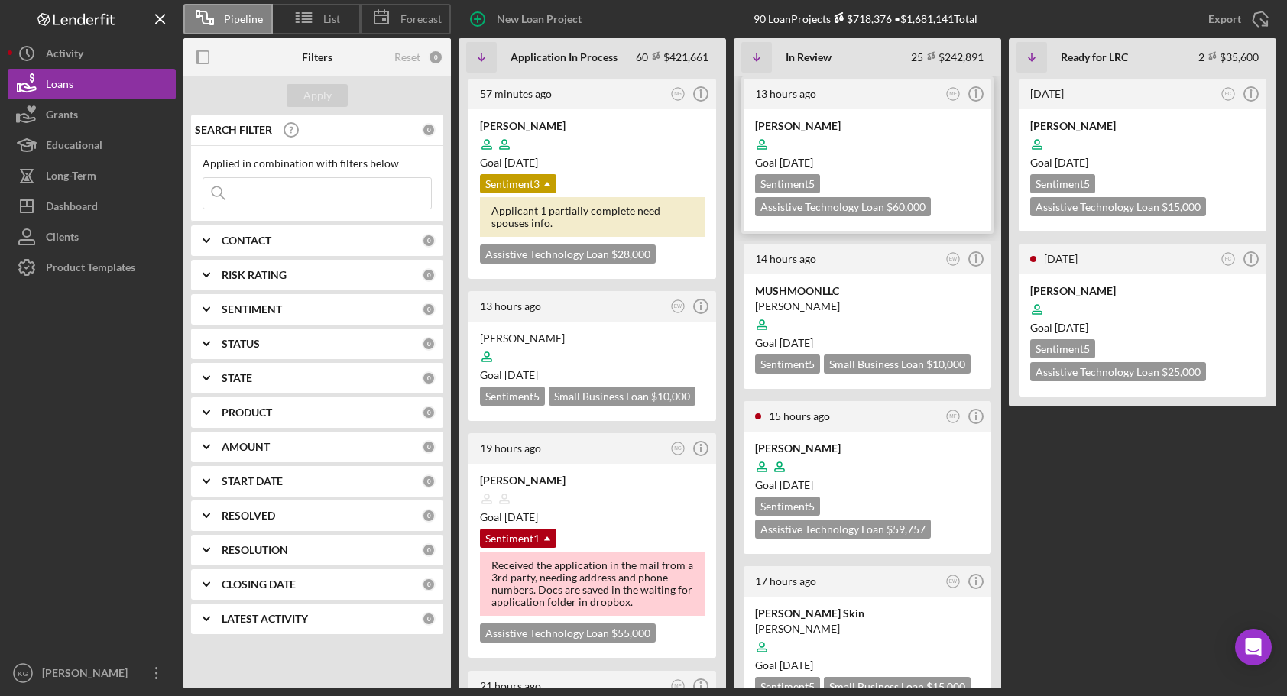
click at [942, 136] on div at bounding box center [867, 144] width 225 height 29
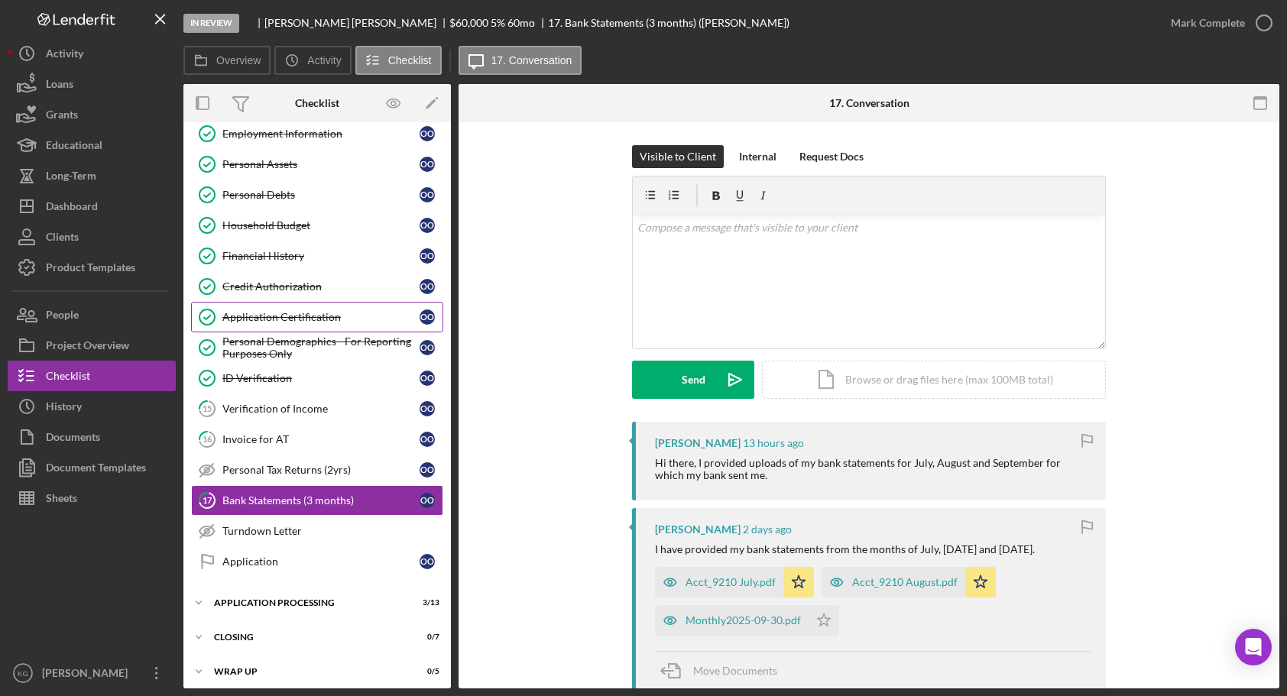
scroll to position [233, 0]
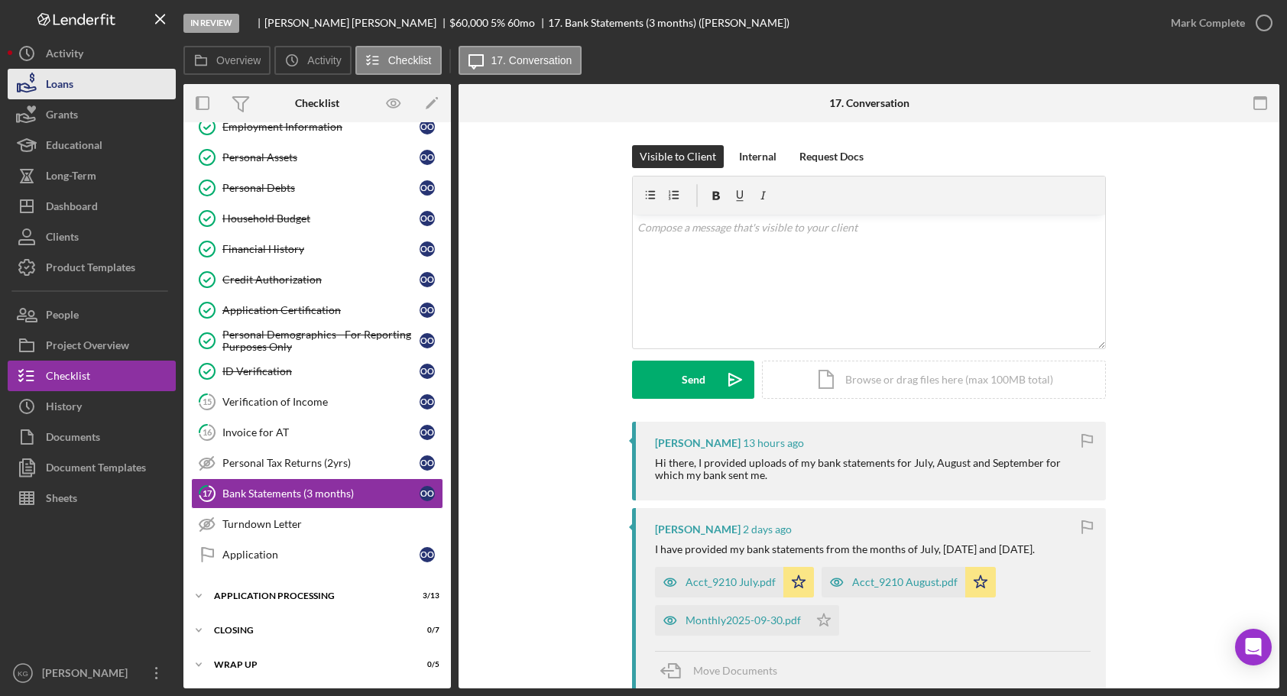
click at [62, 87] on div "Loans" at bounding box center [60, 86] width 28 height 34
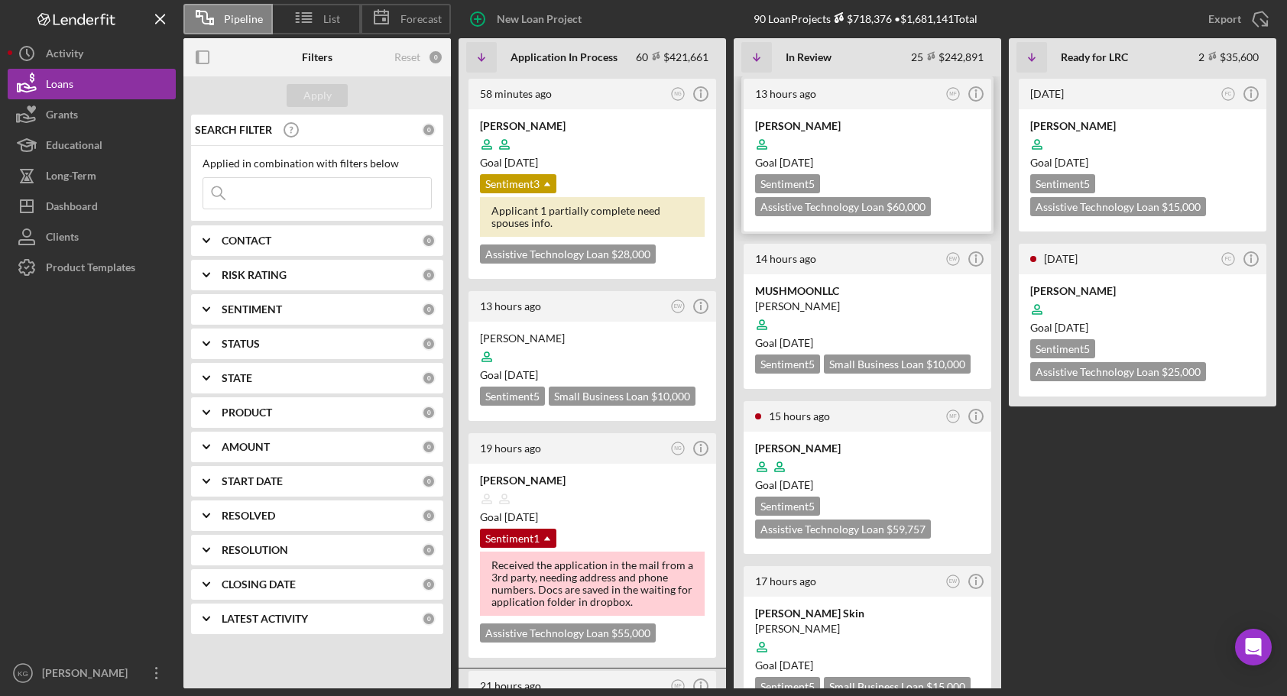
click at [959, 163] on div "Goal [DATE]" at bounding box center [867, 162] width 225 height 15
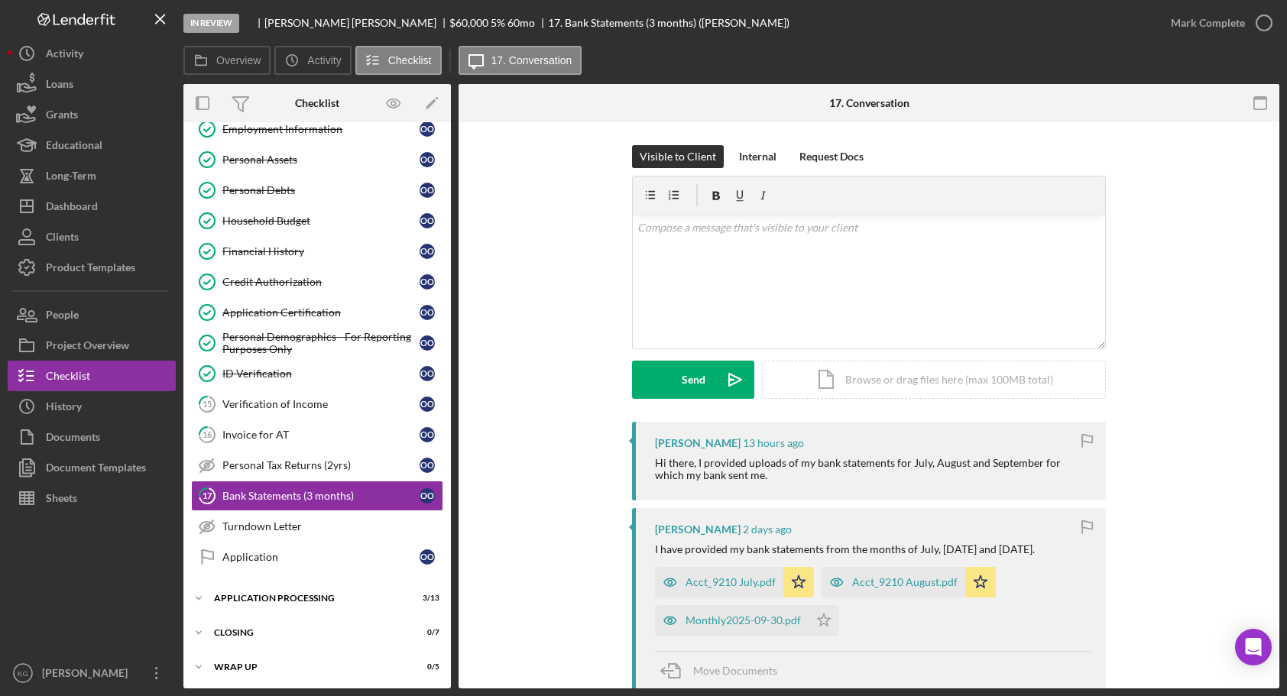
scroll to position [232, 0]
click at [723, 582] on div "Acct_9210 July.pdf" at bounding box center [731, 582] width 90 height 12
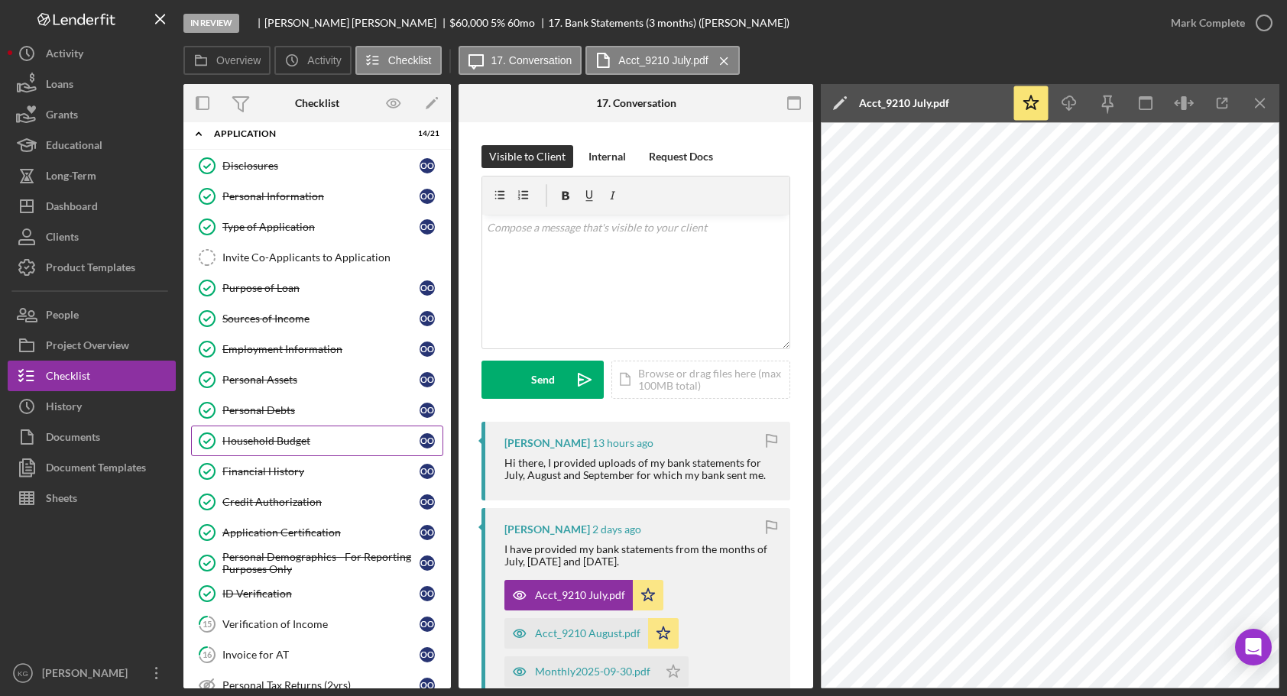
scroll to position [2, 0]
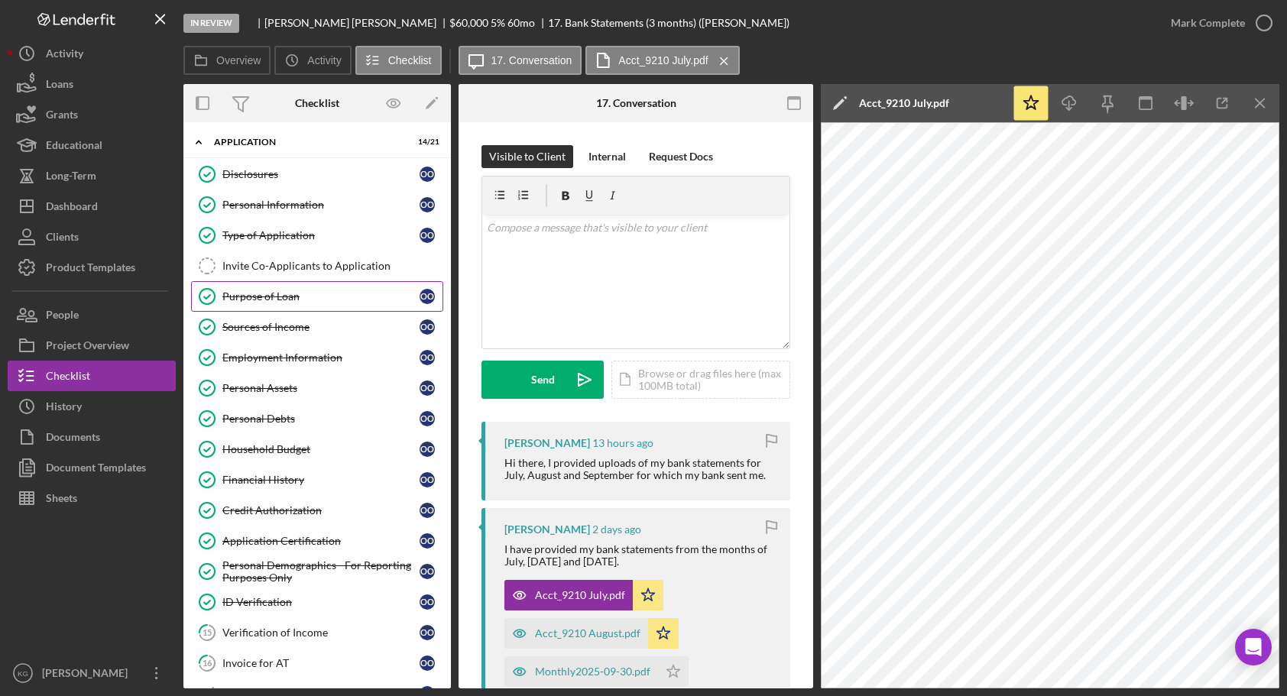
click at [245, 298] on div "Purpose of Loan" at bounding box center [320, 296] width 197 height 12
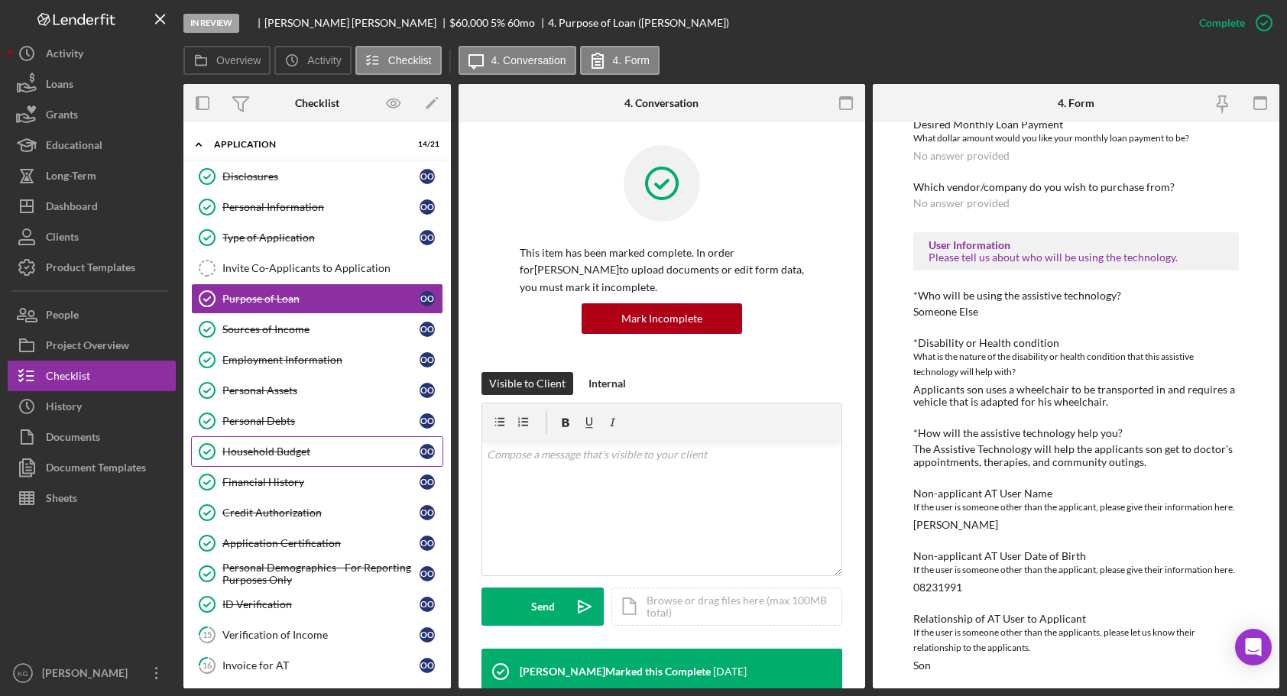
click at [270, 449] on div "Household Budget" at bounding box center [320, 452] width 197 height 12
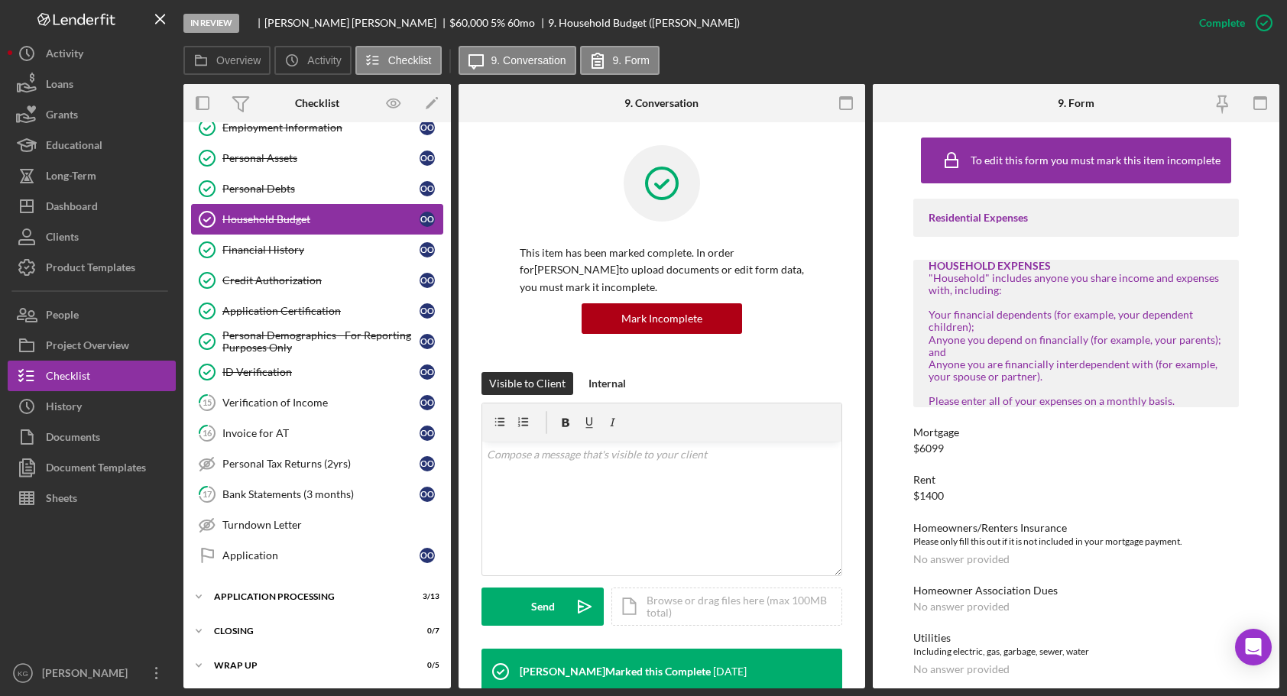
scroll to position [233, 0]
click at [57, 495] on div "Sheets" at bounding box center [61, 500] width 31 height 34
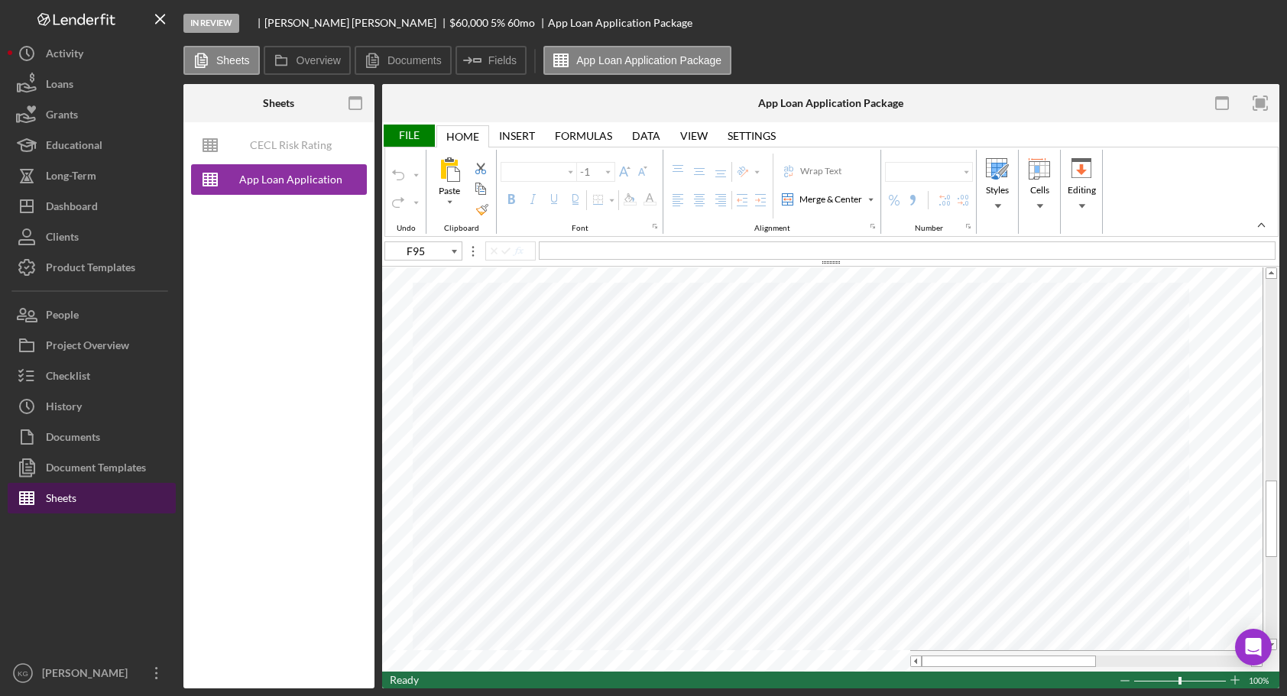
type input "Arial"
type input "10"
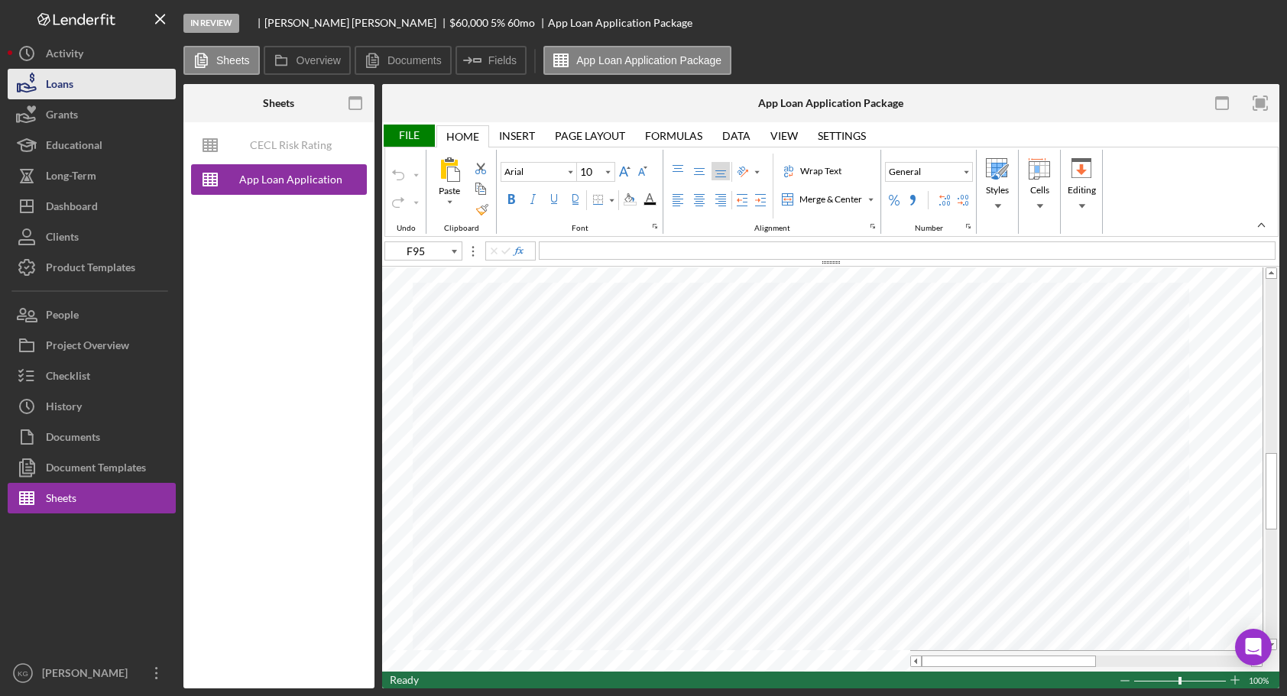
click at [55, 85] on div "Loans" at bounding box center [60, 86] width 28 height 34
